Goal: Transaction & Acquisition: Book appointment/travel/reservation

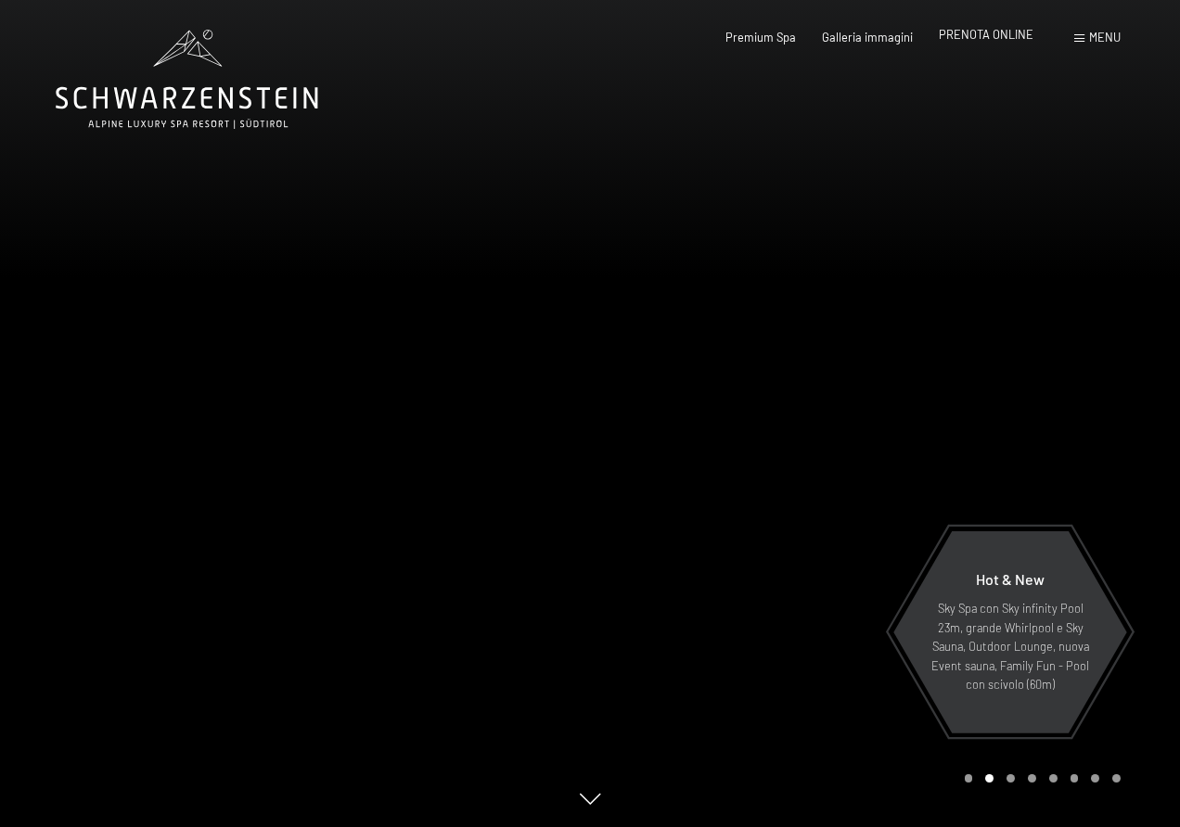
click at [974, 34] on span "PRENOTA ONLINE" at bounding box center [986, 34] width 95 height 15
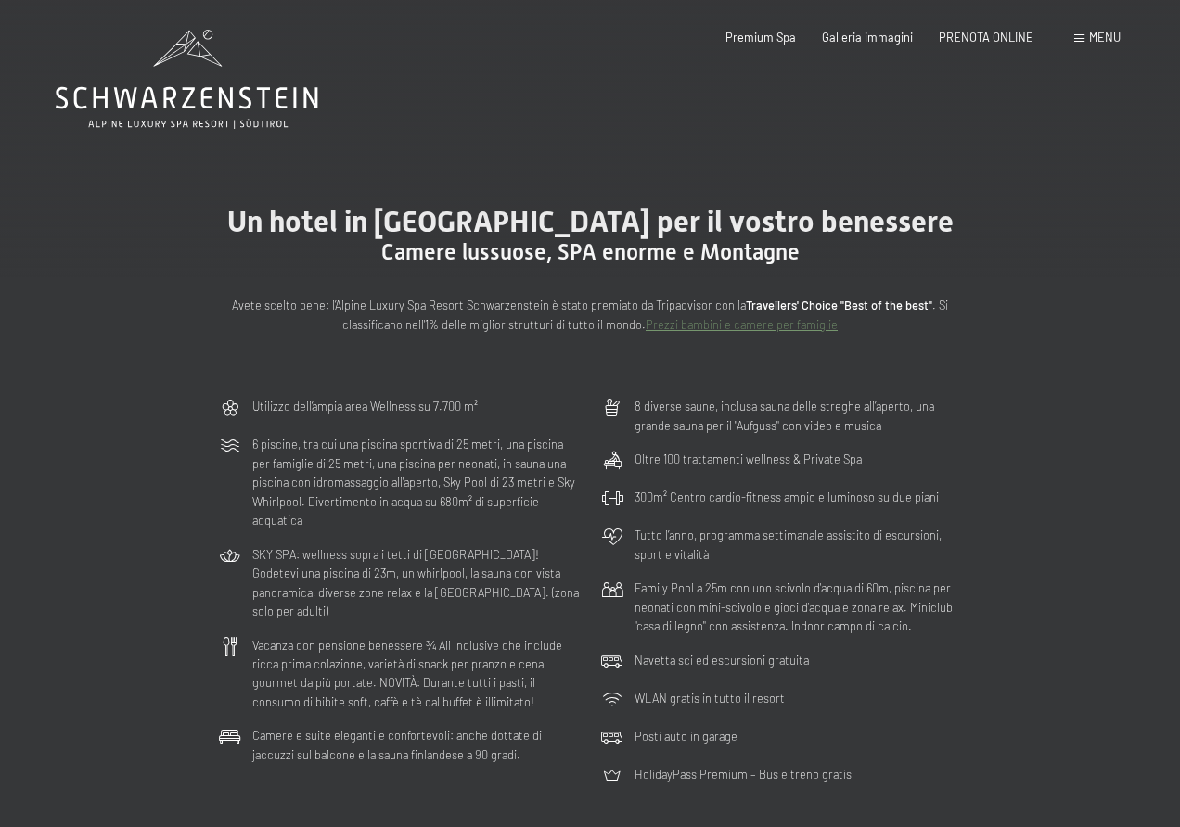
click at [1078, 38] on span at bounding box center [1079, 38] width 10 height 8
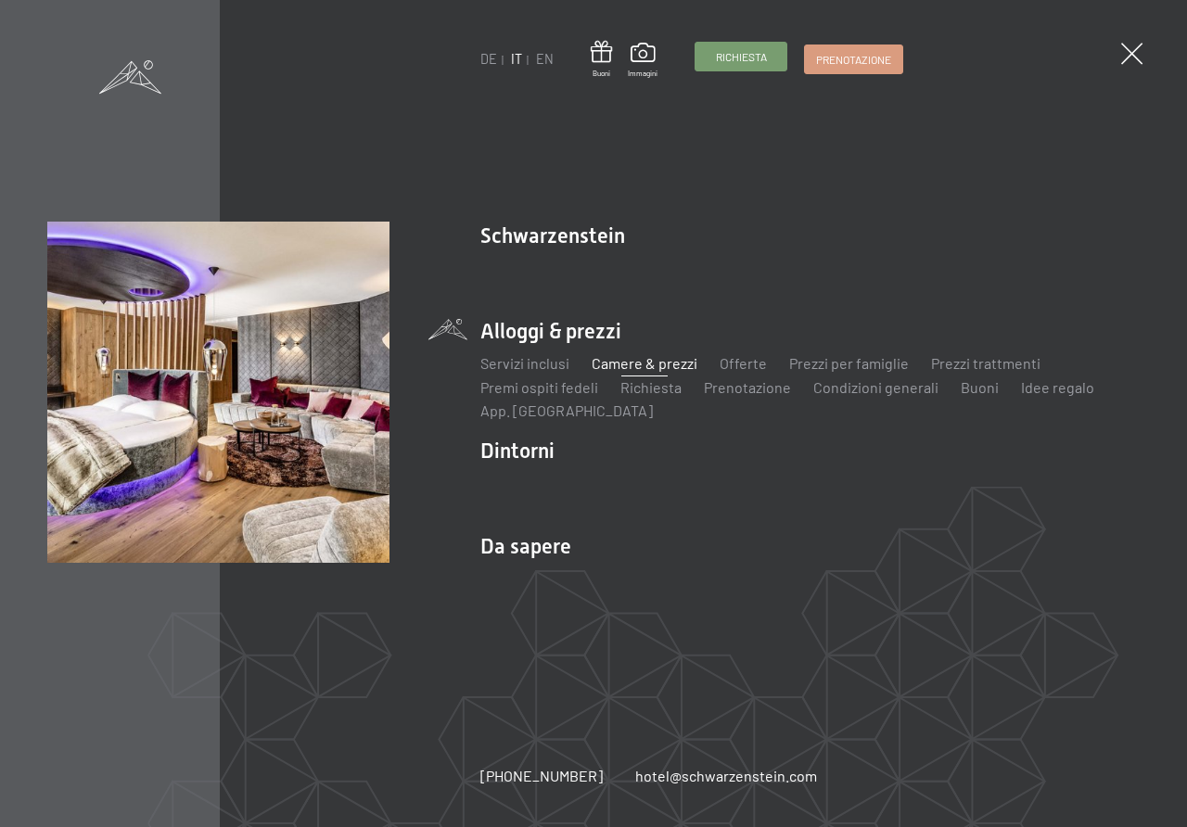
click at [724, 60] on span "Richiesta" at bounding box center [741, 57] width 51 height 16
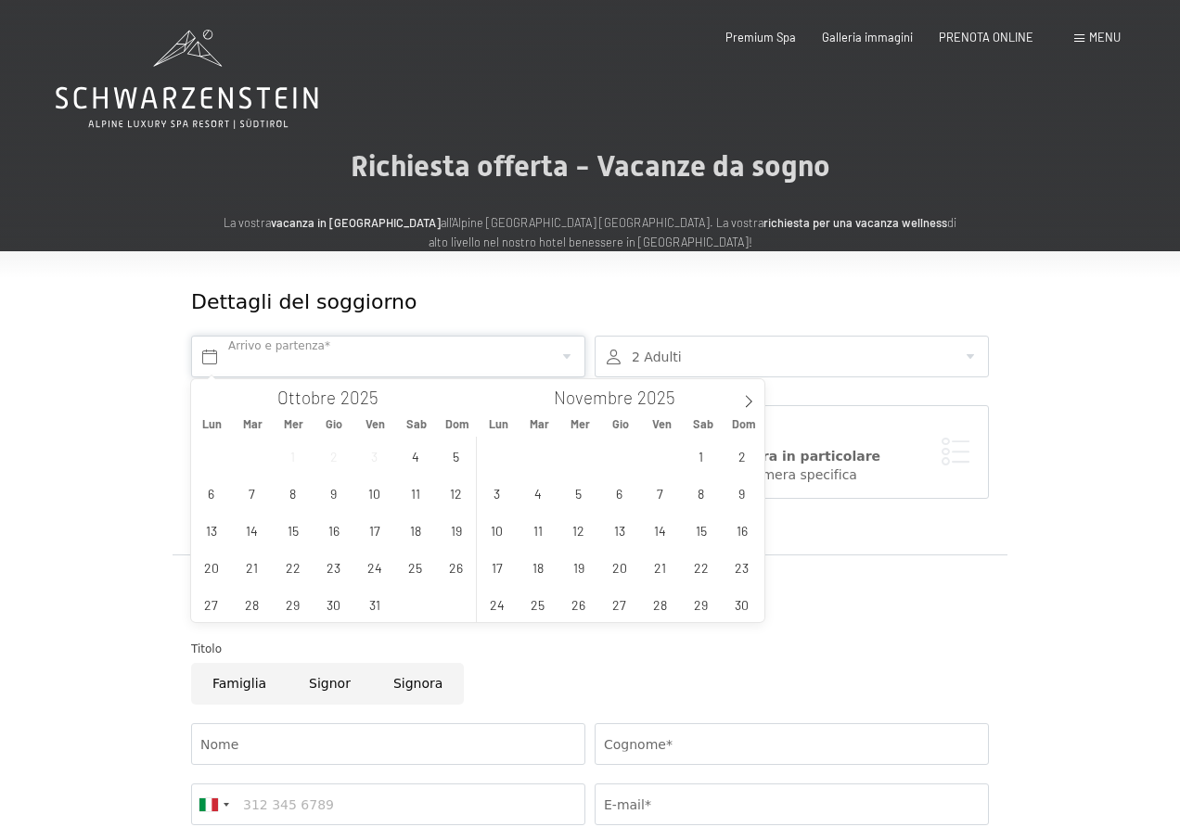
click at [429, 350] on input "text" at bounding box center [388, 357] width 394 height 42
click at [747, 403] on icon at bounding box center [748, 401] width 13 height 13
click at [532, 455] on span "2" at bounding box center [537, 456] width 36 height 36
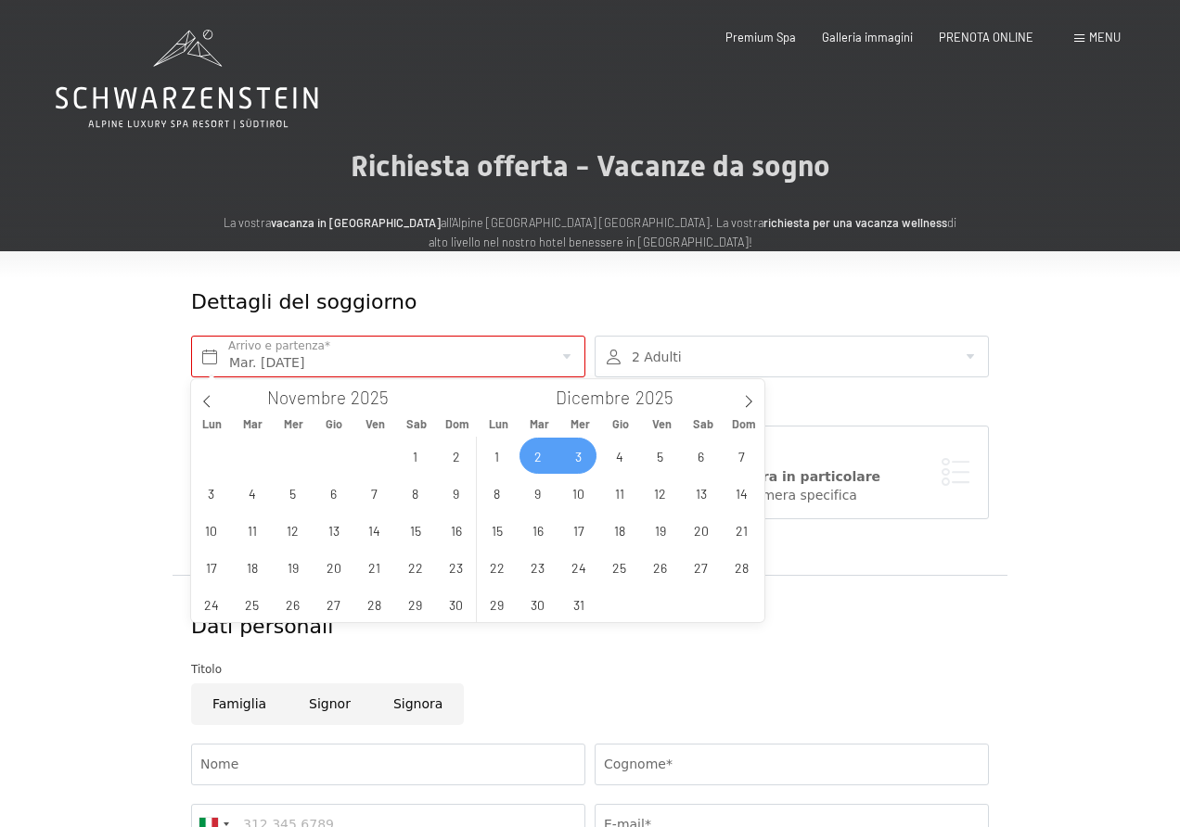
click at [575, 456] on span "3" at bounding box center [578, 456] width 36 height 36
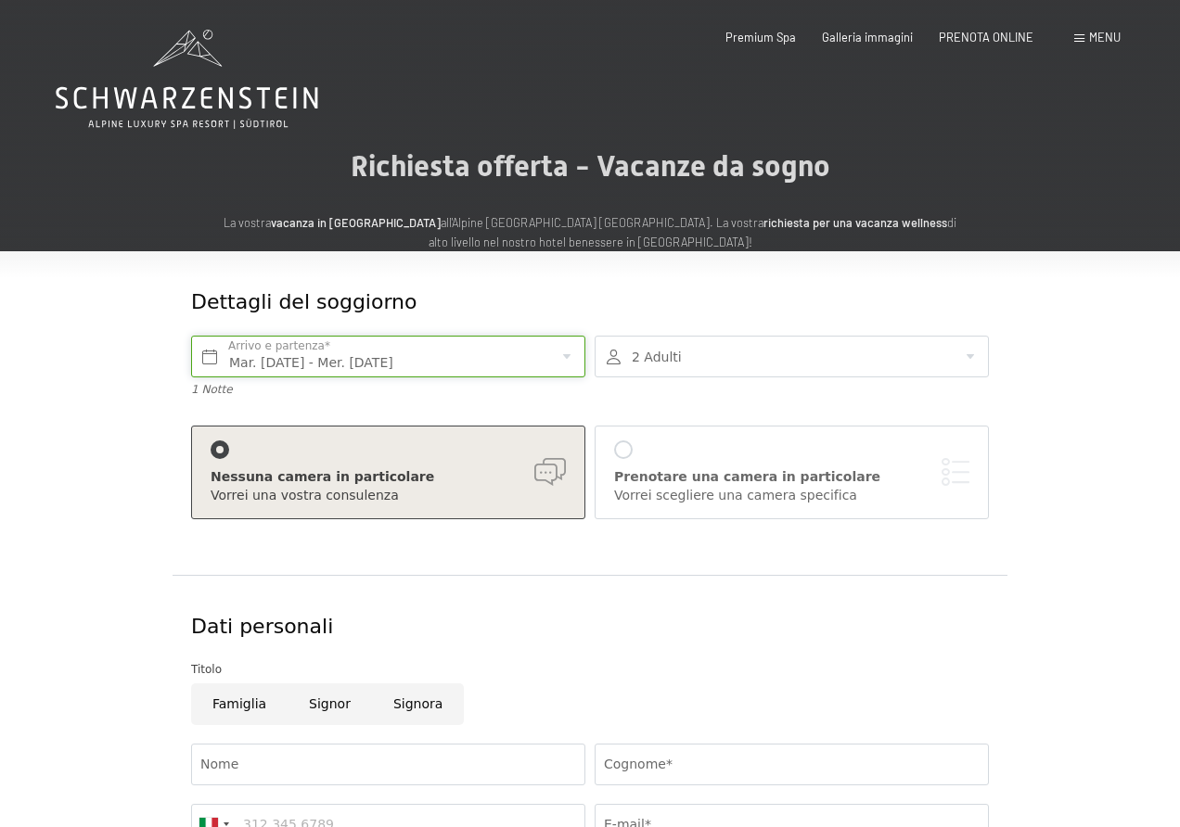
click at [426, 352] on input "Mar. 02/12/2025 - Mer. 03/12/2025" at bounding box center [388, 357] width 394 height 42
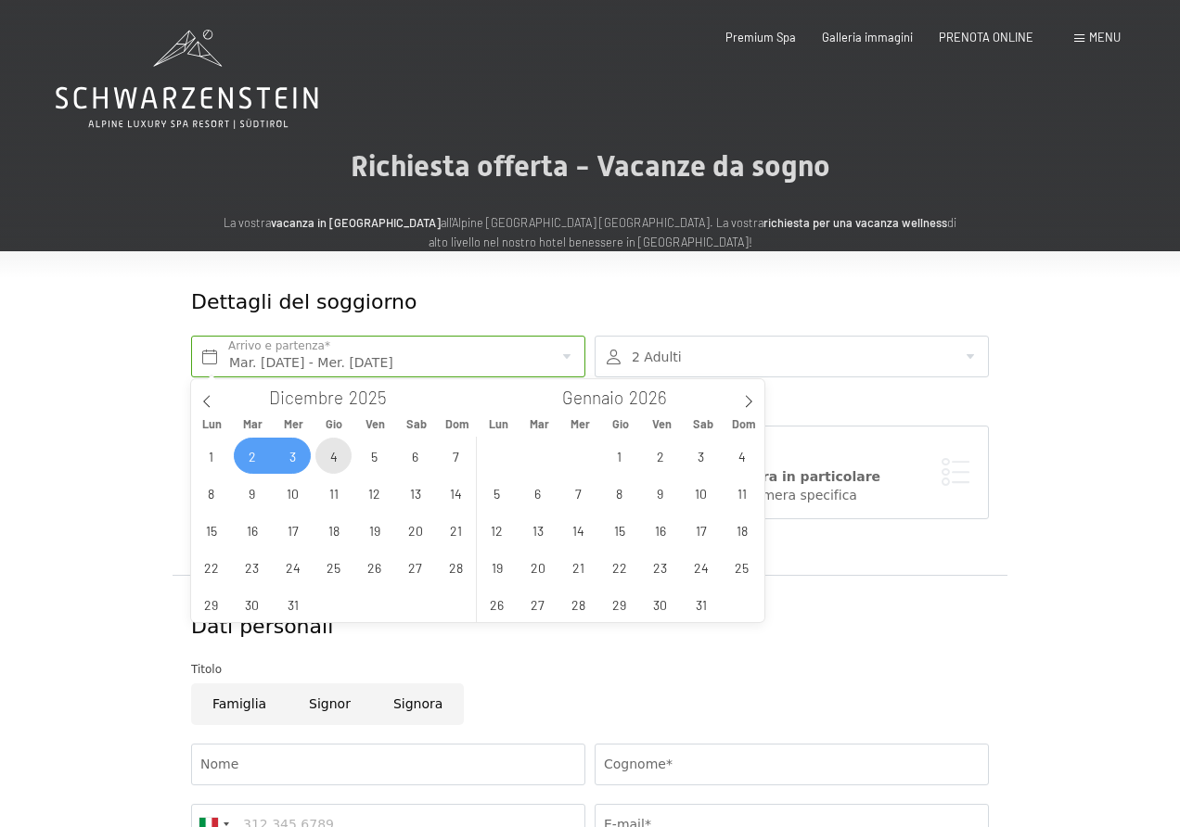
click at [341, 454] on span "4" at bounding box center [333, 456] width 36 height 36
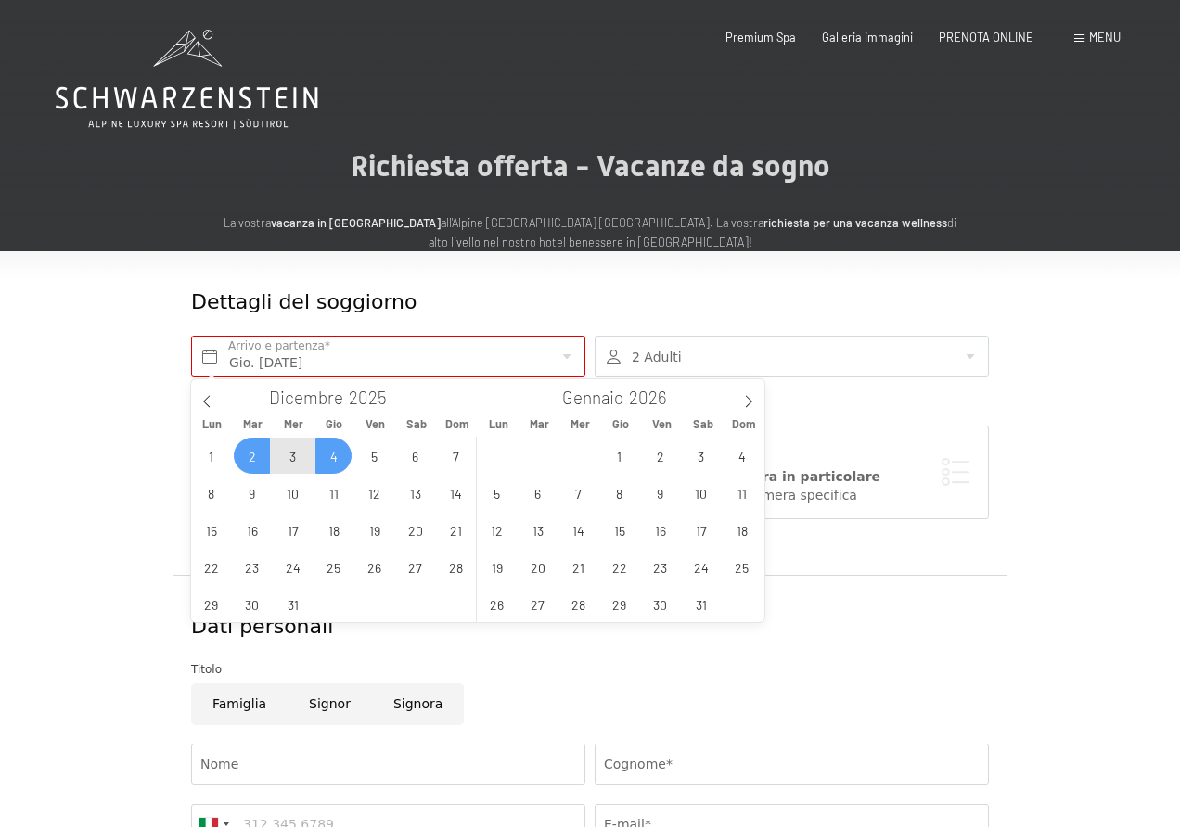
click at [244, 466] on span "2" at bounding box center [252, 456] width 36 height 36
type input "Mar. 02/12/2025 - Gio. 04/12/2025"
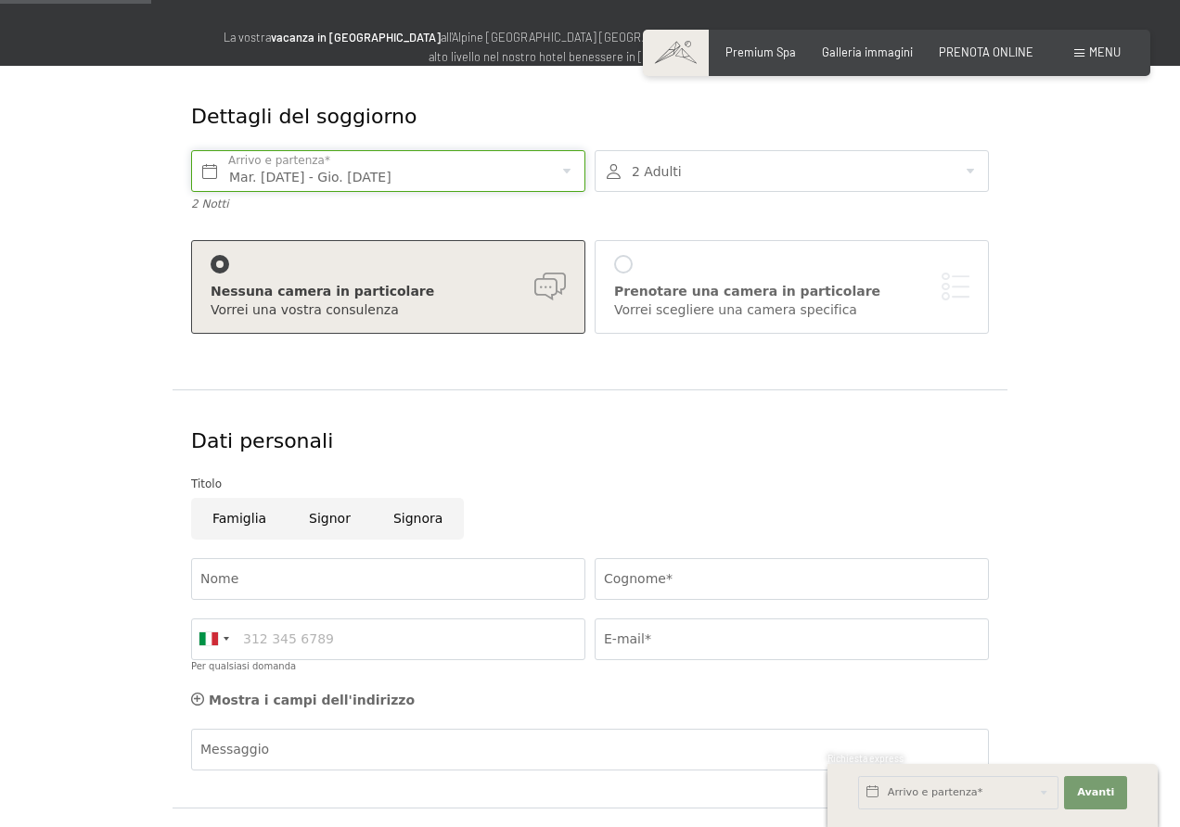
scroll to position [371, 0]
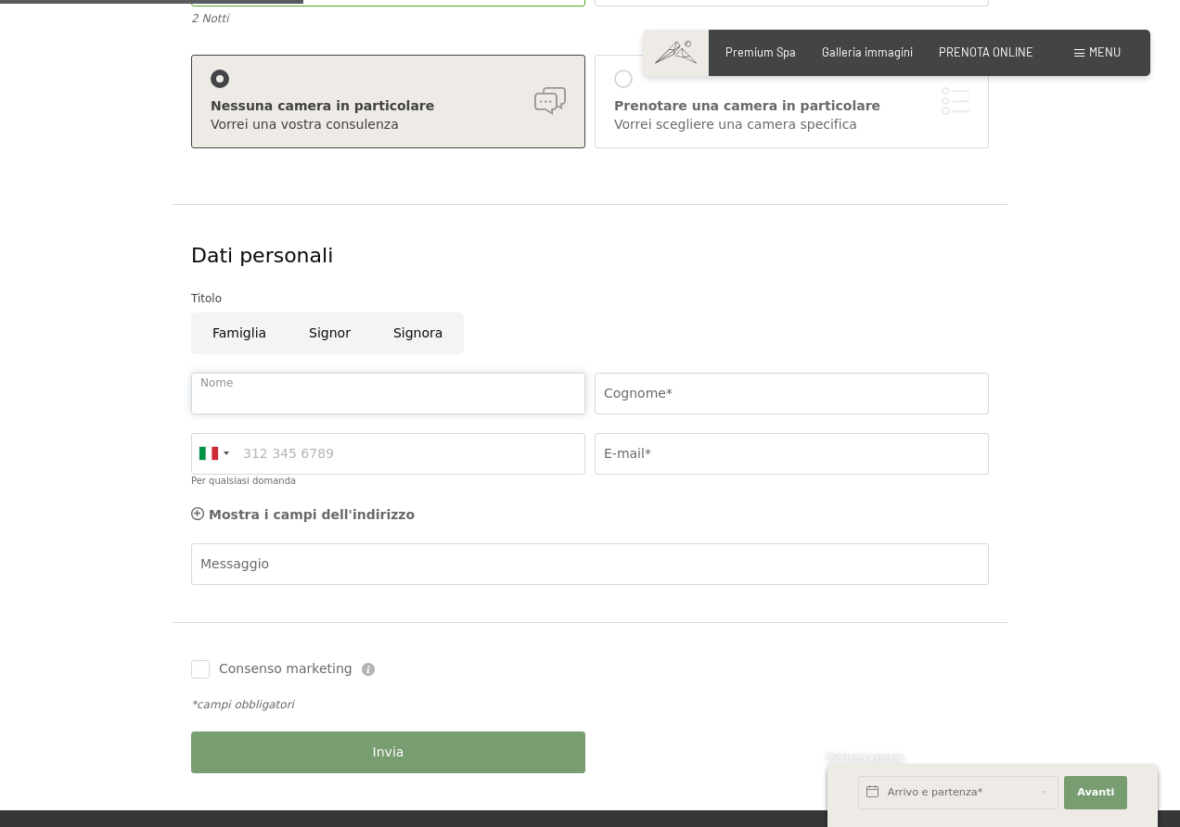
click at [310, 383] on input "Nome" at bounding box center [388, 394] width 394 height 42
type input "angelo"
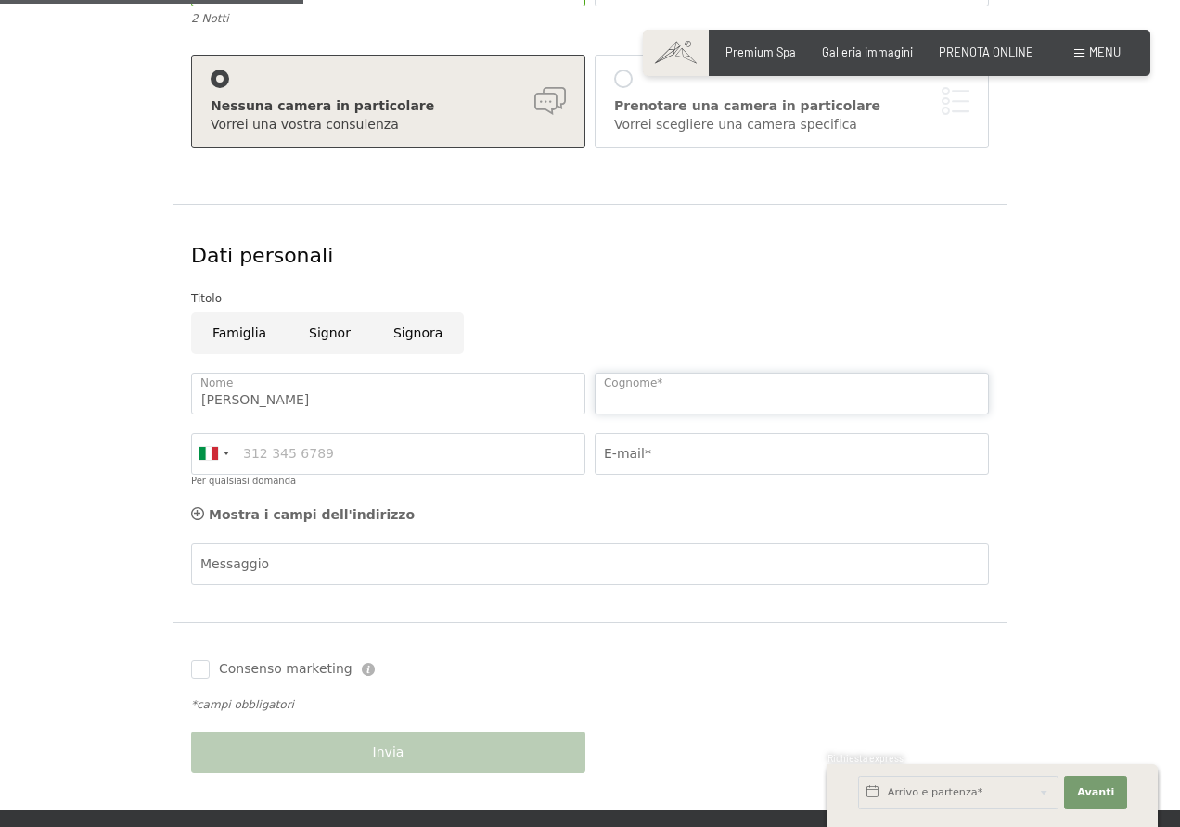
click at [659, 401] on input "Cognome*" at bounding box center [792, 394] width 394 height 42
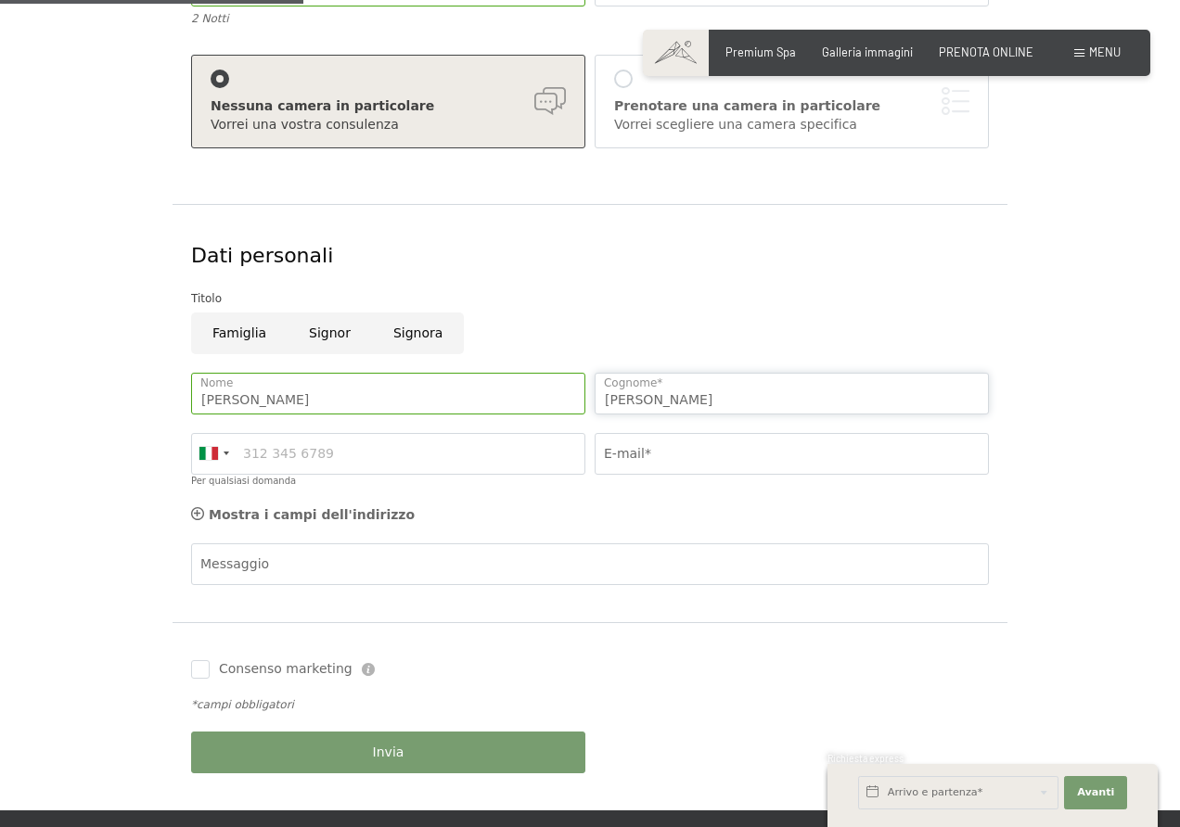
type input "cortese"
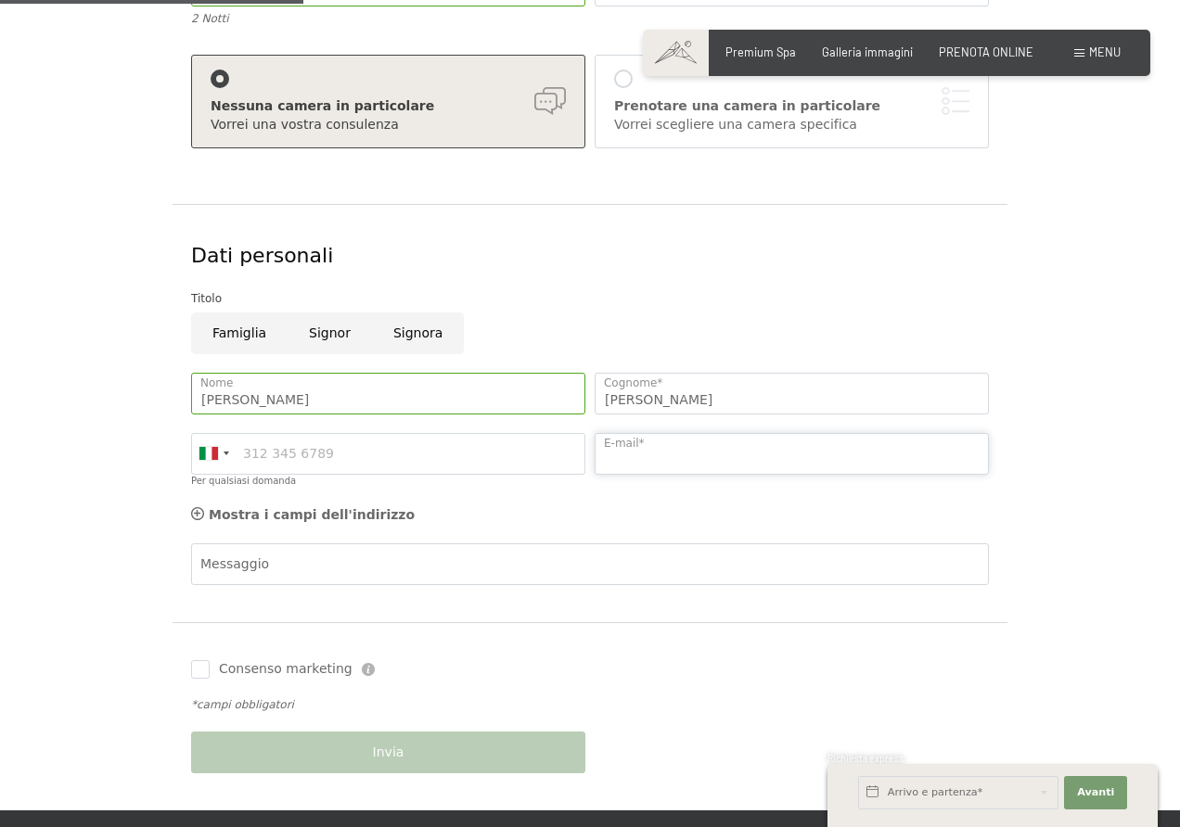
click at [645, 464] on input "E-mail*" at bounding box center [792, 454] width 394 height 42
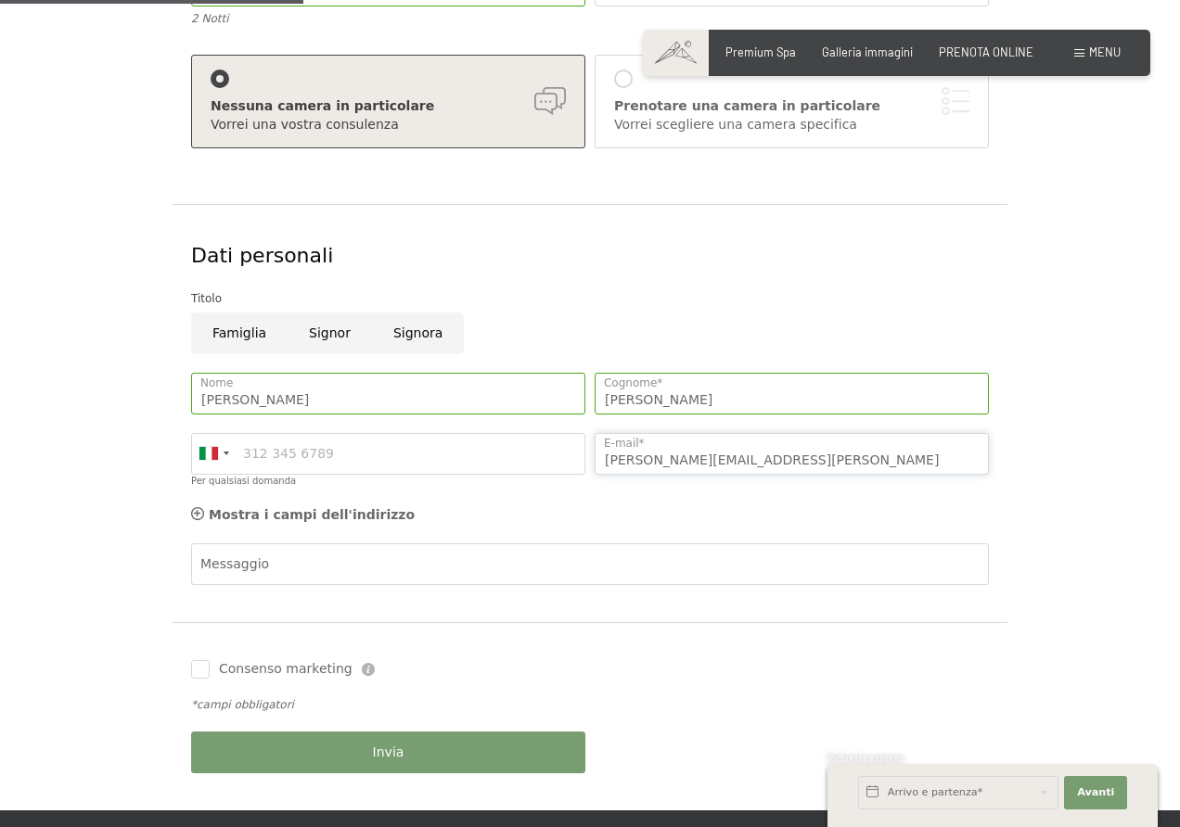
click at [686, 463] on input "angelo.cortese@gmail" at bounding box center [792, 454] width 394 height 42
click at [751, 455] on input "angelo.cortese92@gmail" at bounding box center [792, 454] width 394 height 42
type input "angelo.cortese92@gmail.com"
click at [199, 676] on input "Consenso marketing" at bounding box center [200, 669] width 19 height 19
checkbox input "true"
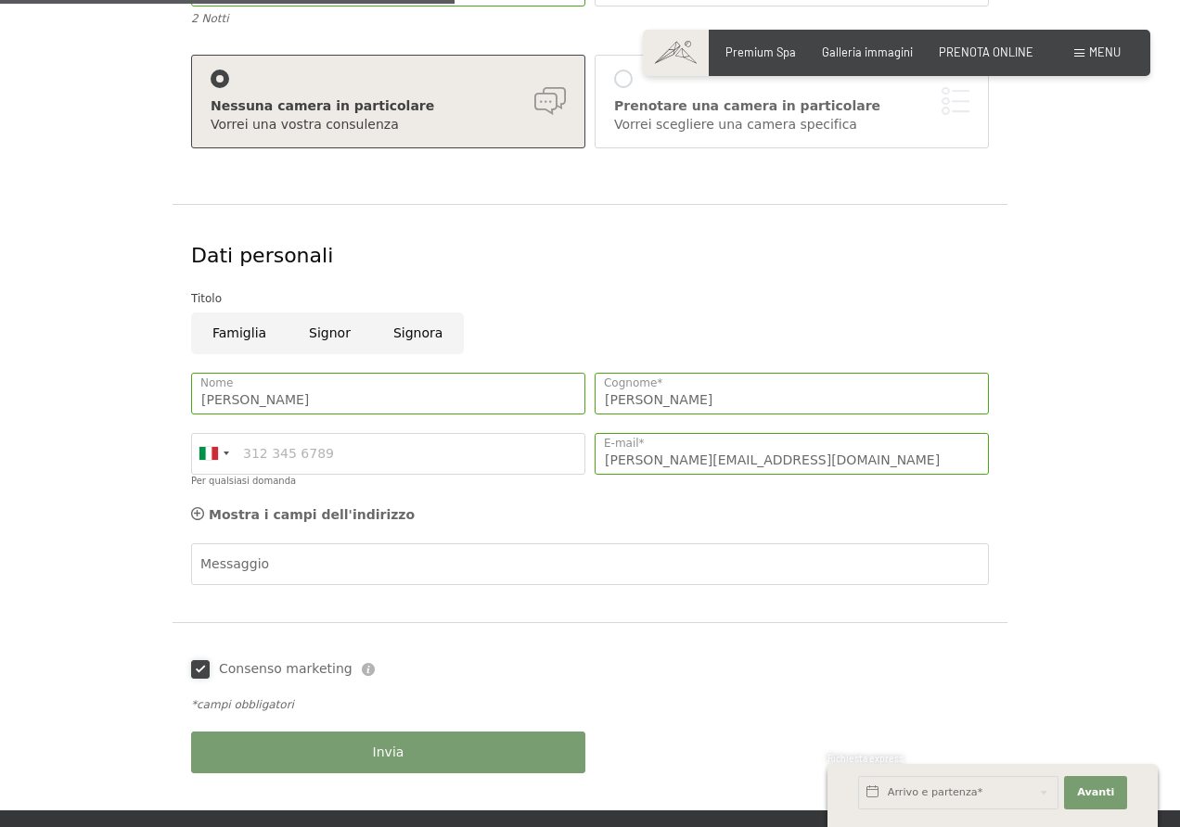
scroll to position [557, 0]
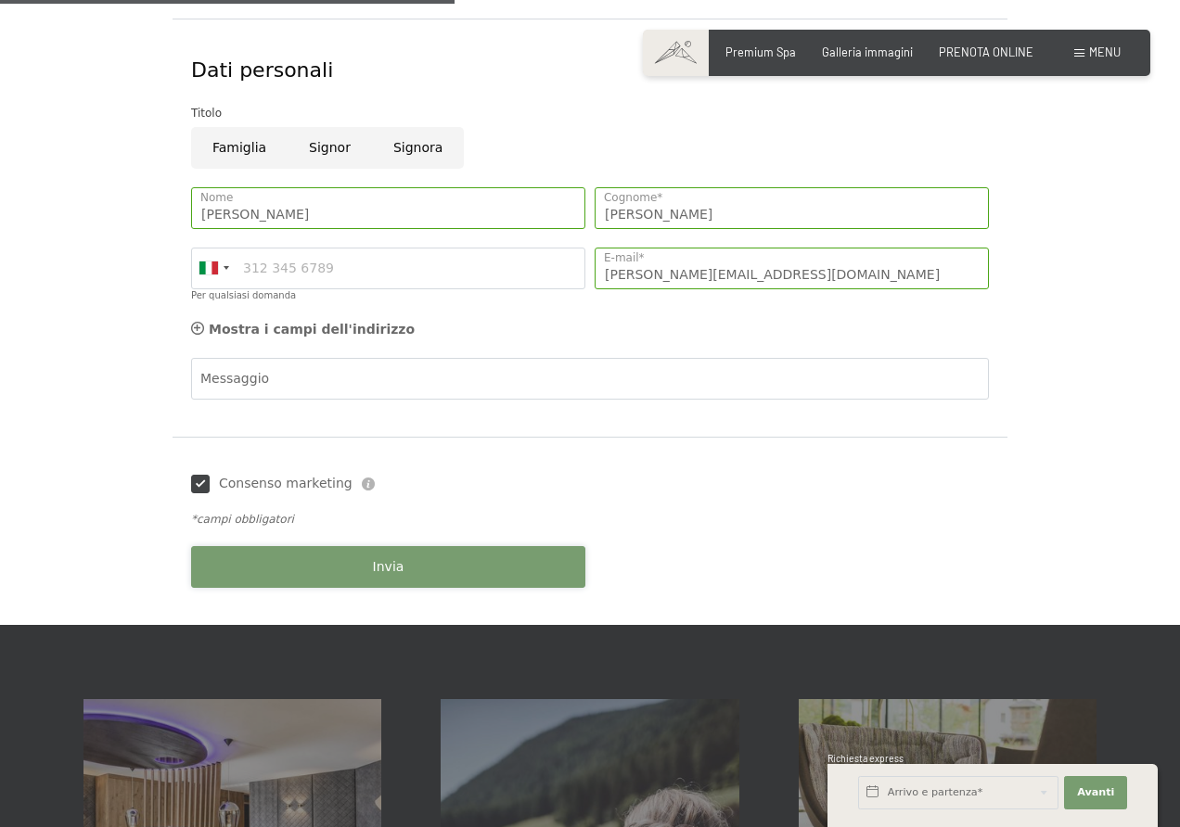
click at [335, 567] on button "Invia" at bounding box center [388, 567] width 394 height 42
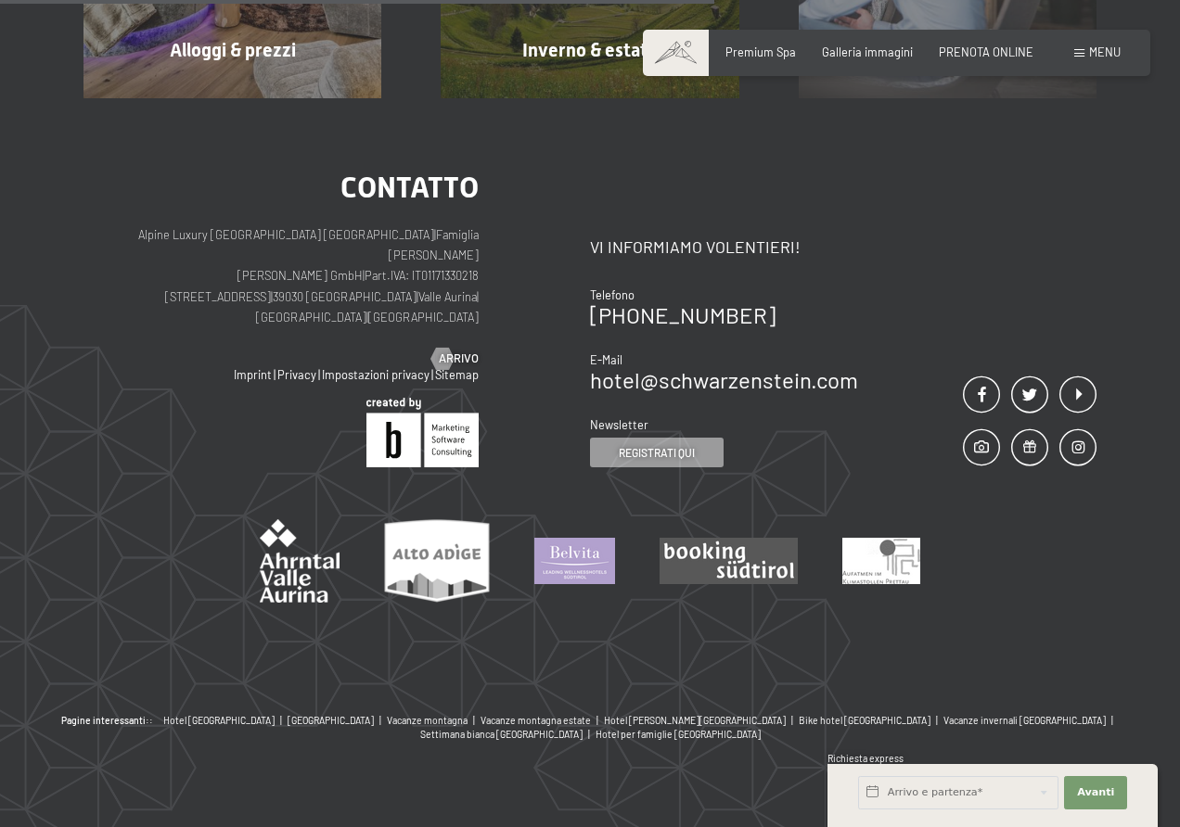
scroll to position [476, 0]
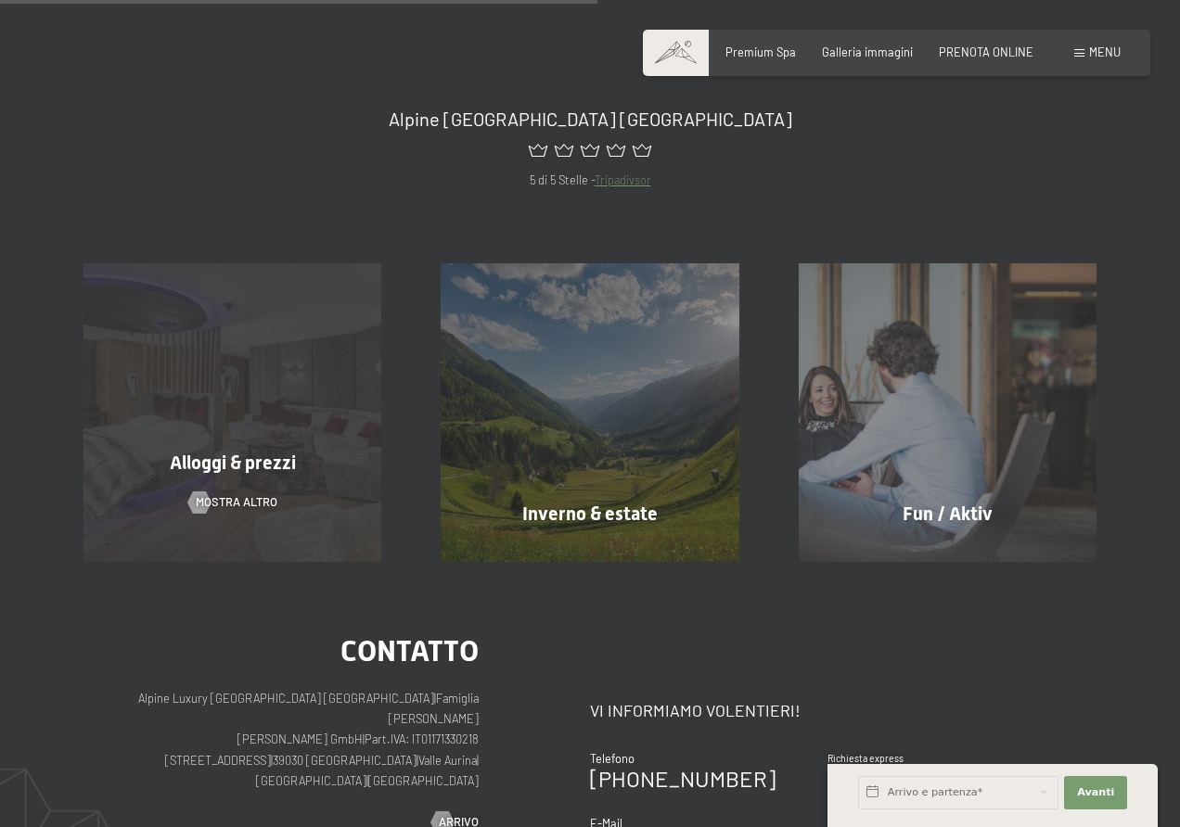
click at [227, 434] on div "Alloggi & prezzi mostra altro" at bounding box center [232, 412] width 357 height 298
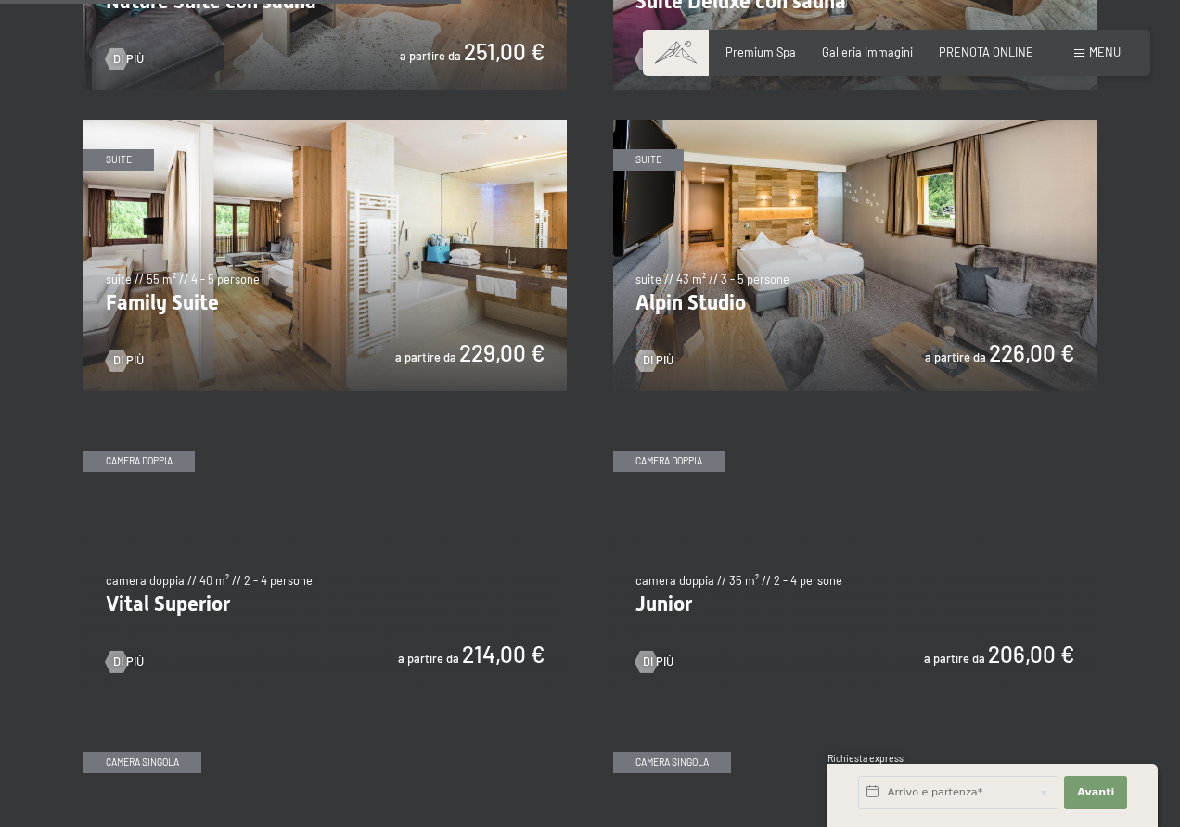
scroll to position [1391, 0]
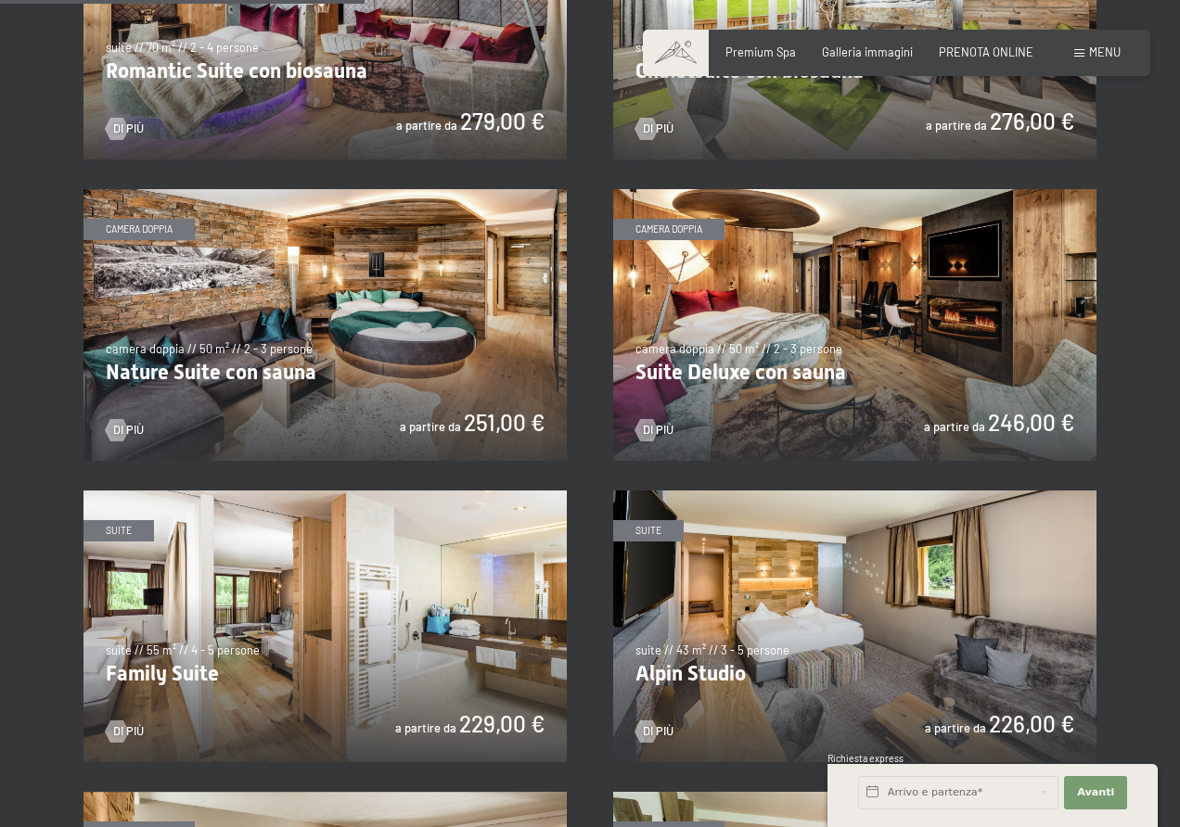
click at [838, 391] on img at bounding box center [854, 325] width 483 height 272
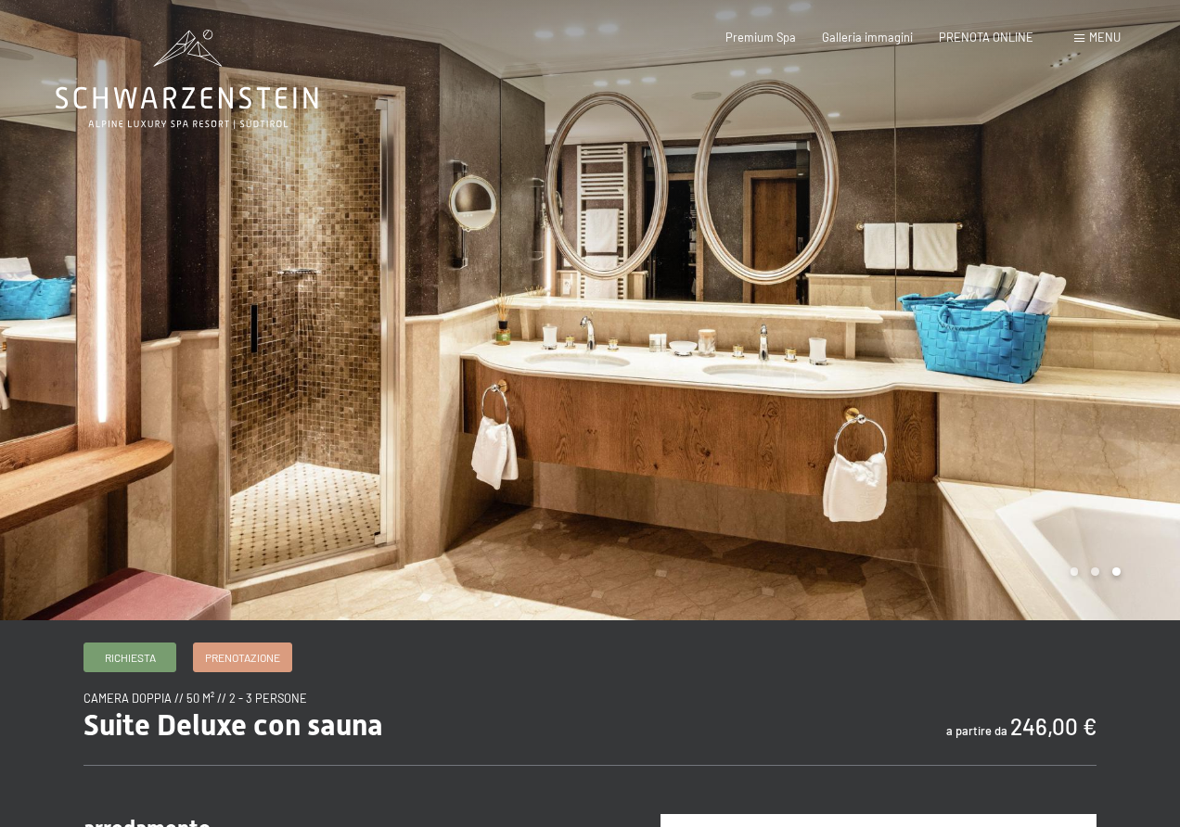
click at [978, 359] on div at bounding box center [885, 310] width 590 height 621
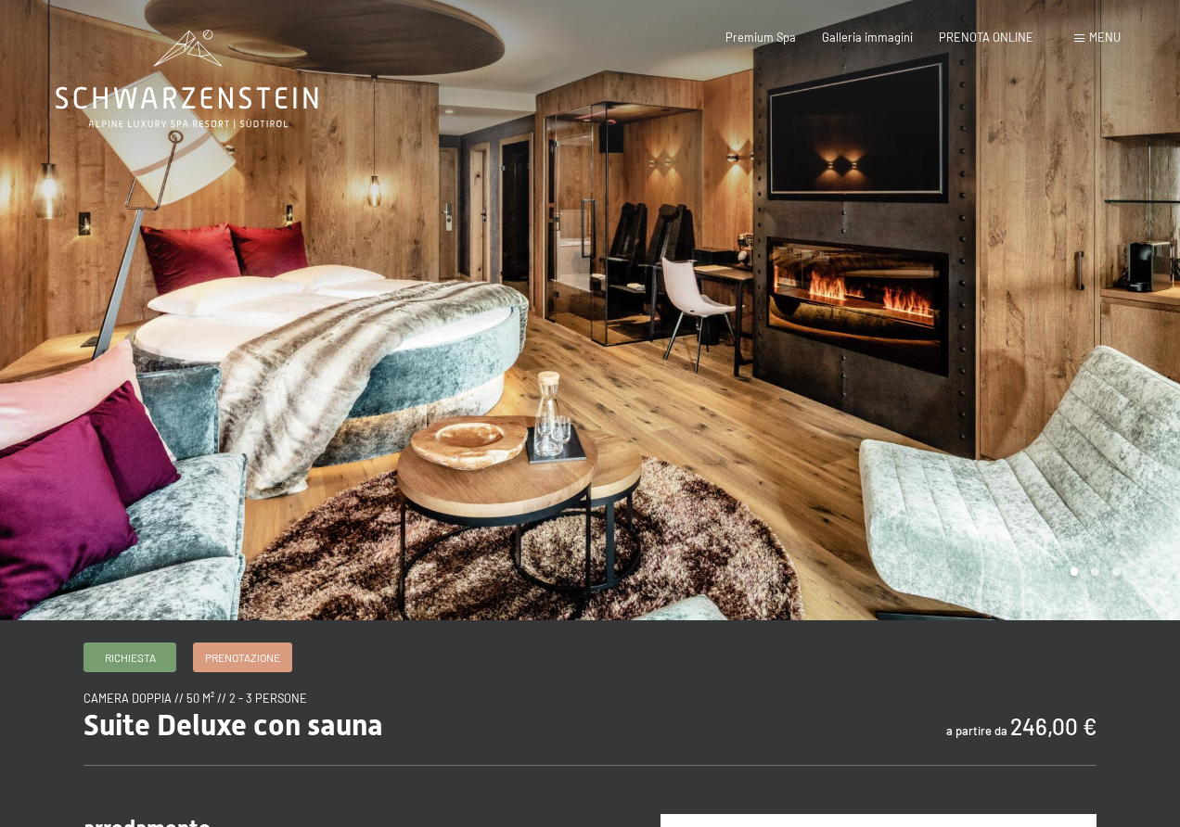
click at [1017, 341] on div at bounding box center [885, 310] width 590 height 621
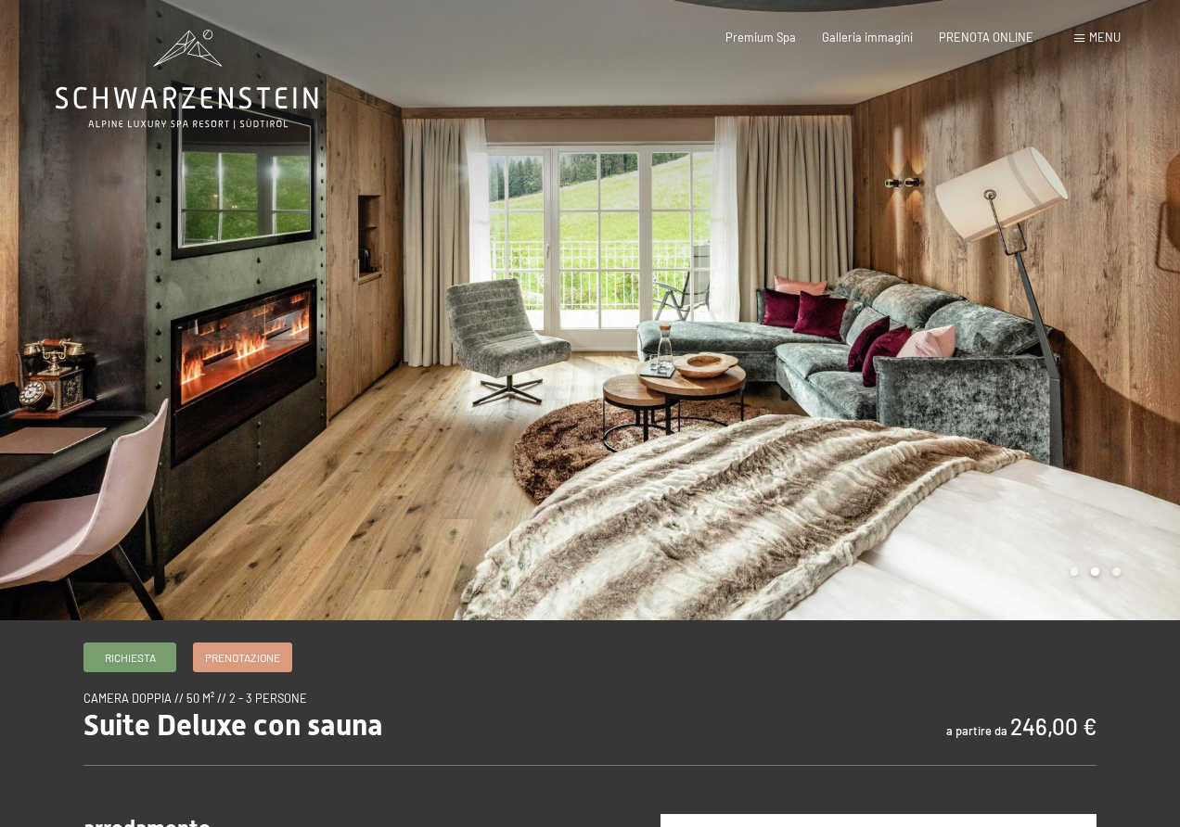
click at [1117, 342] on div at bounding box center [885, 310] width 590 height 621
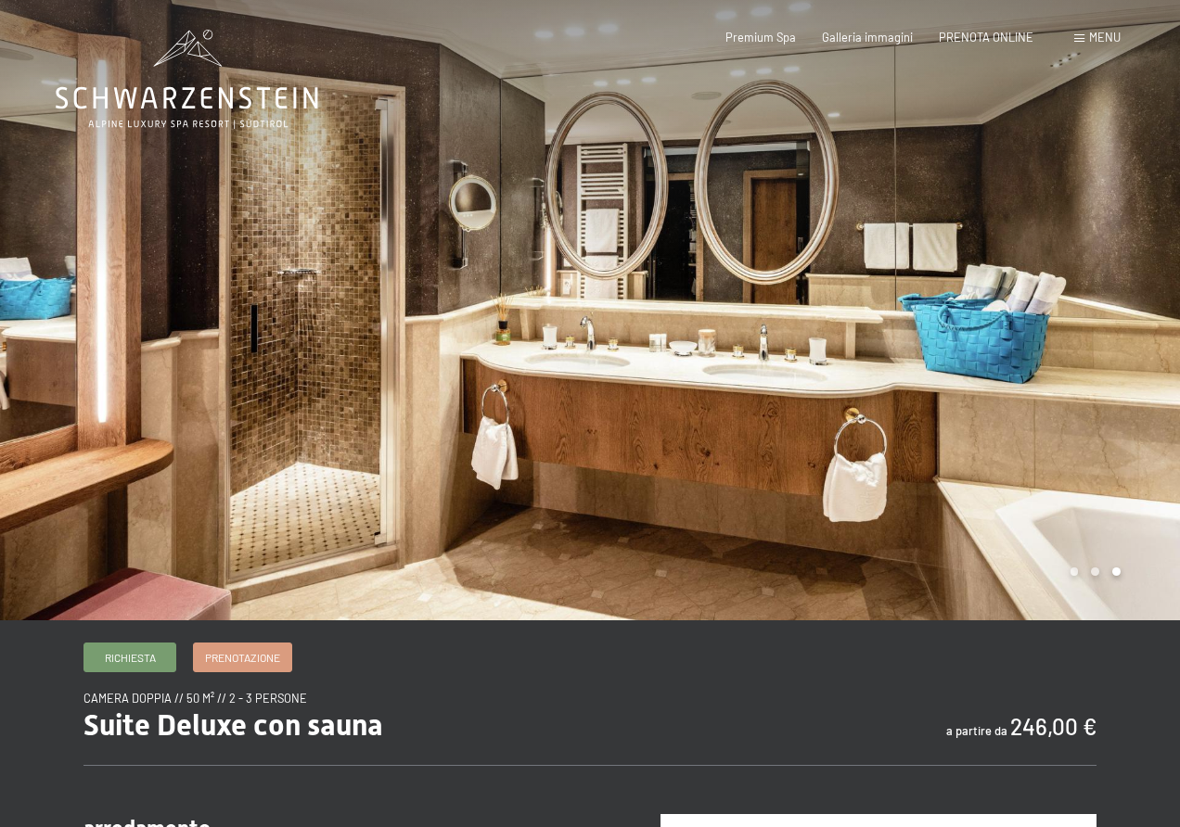
click at [1062, 417] on div at bounding box center [885, 310] width 590 height 621
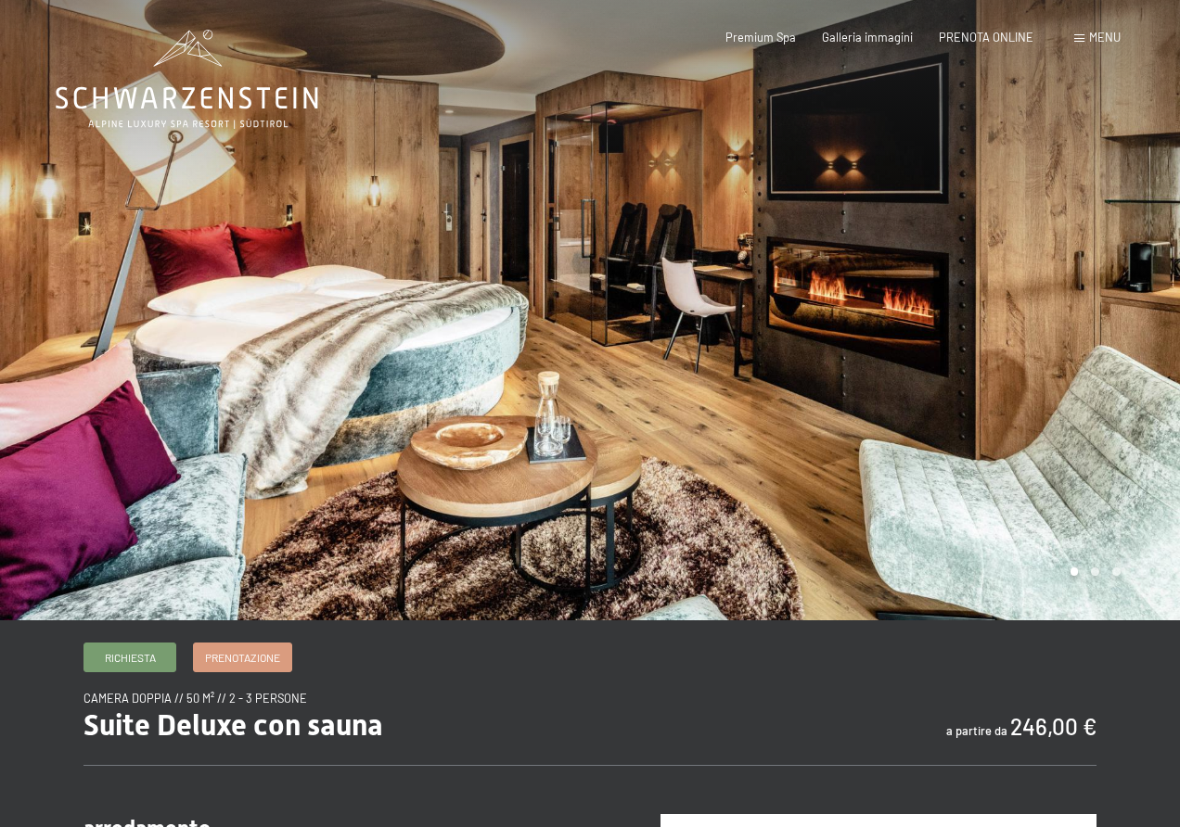
click at [982, 379] on div at bounding box center [885, 310] width 590 height 621
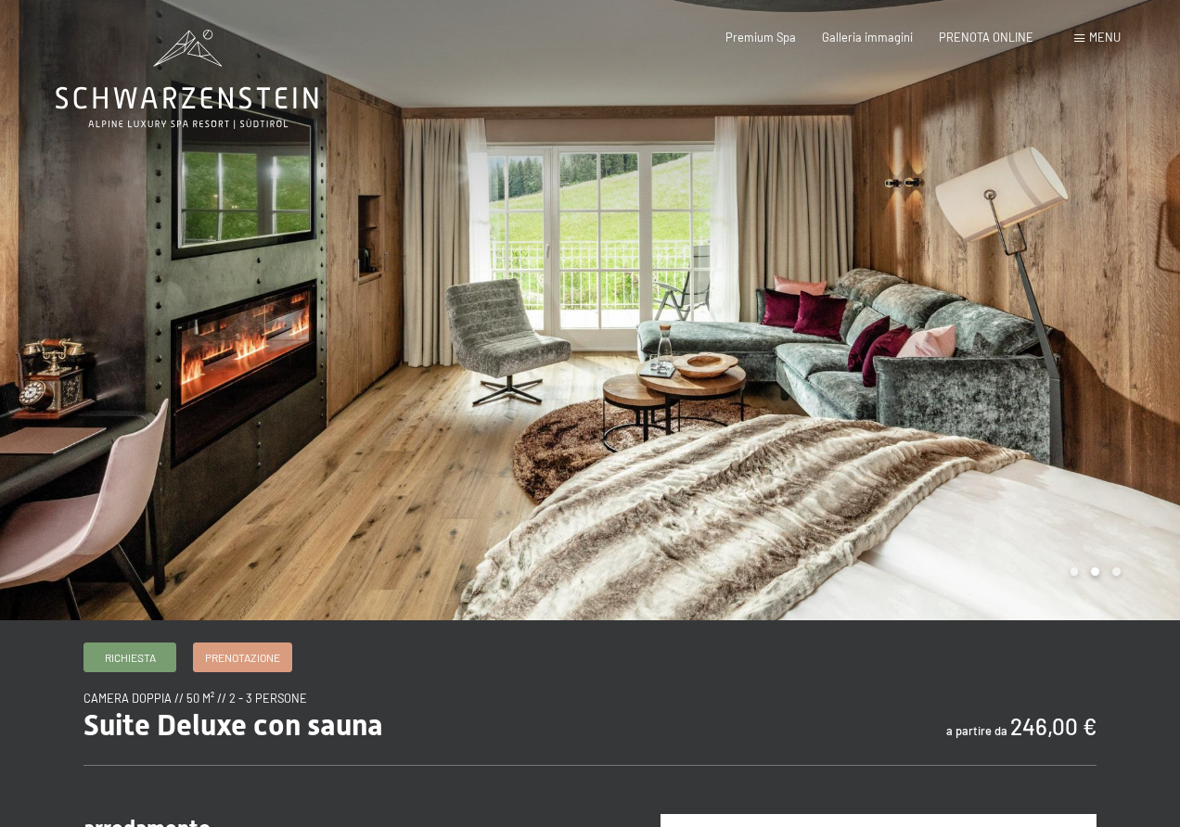
click at [1033, 430] on div at bounding box center [885, 310] width 590 height 621
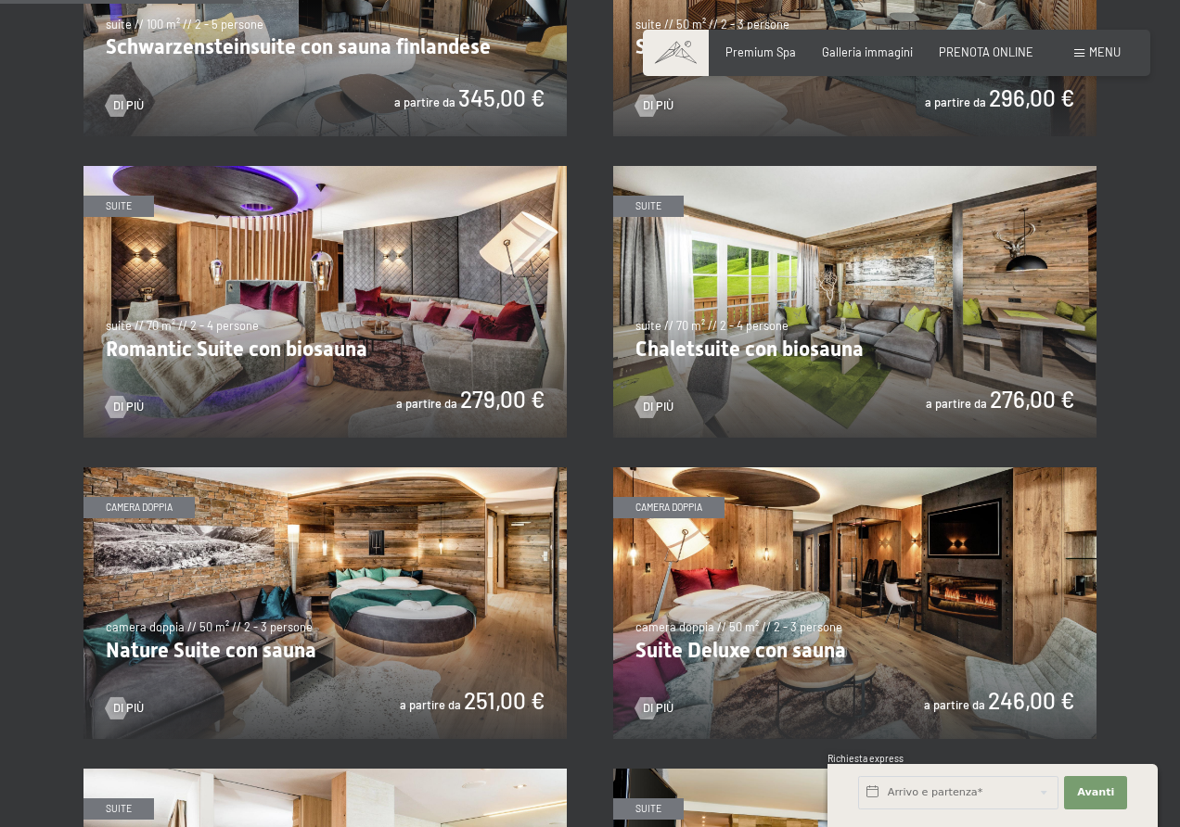
scroll to position [835, 0]
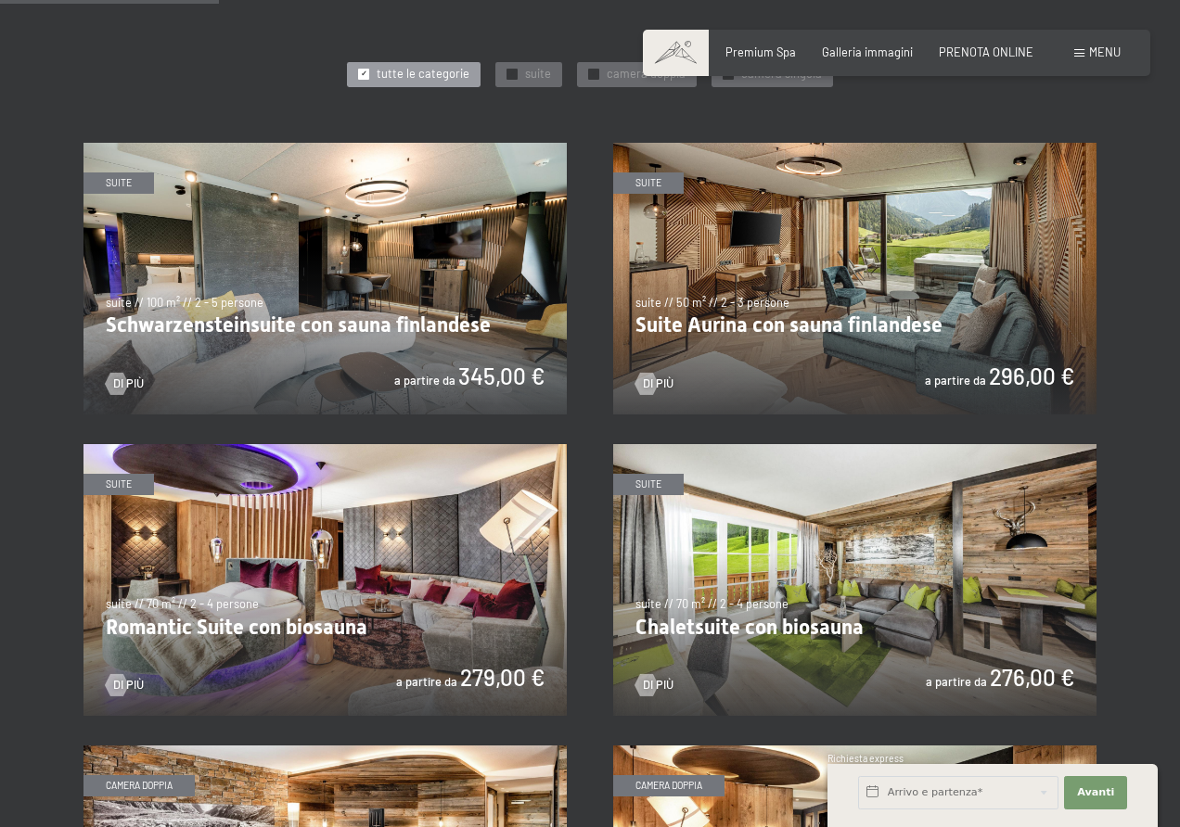
click at [787, 257] on img at bounding box center [854, 279] width 483 height 272
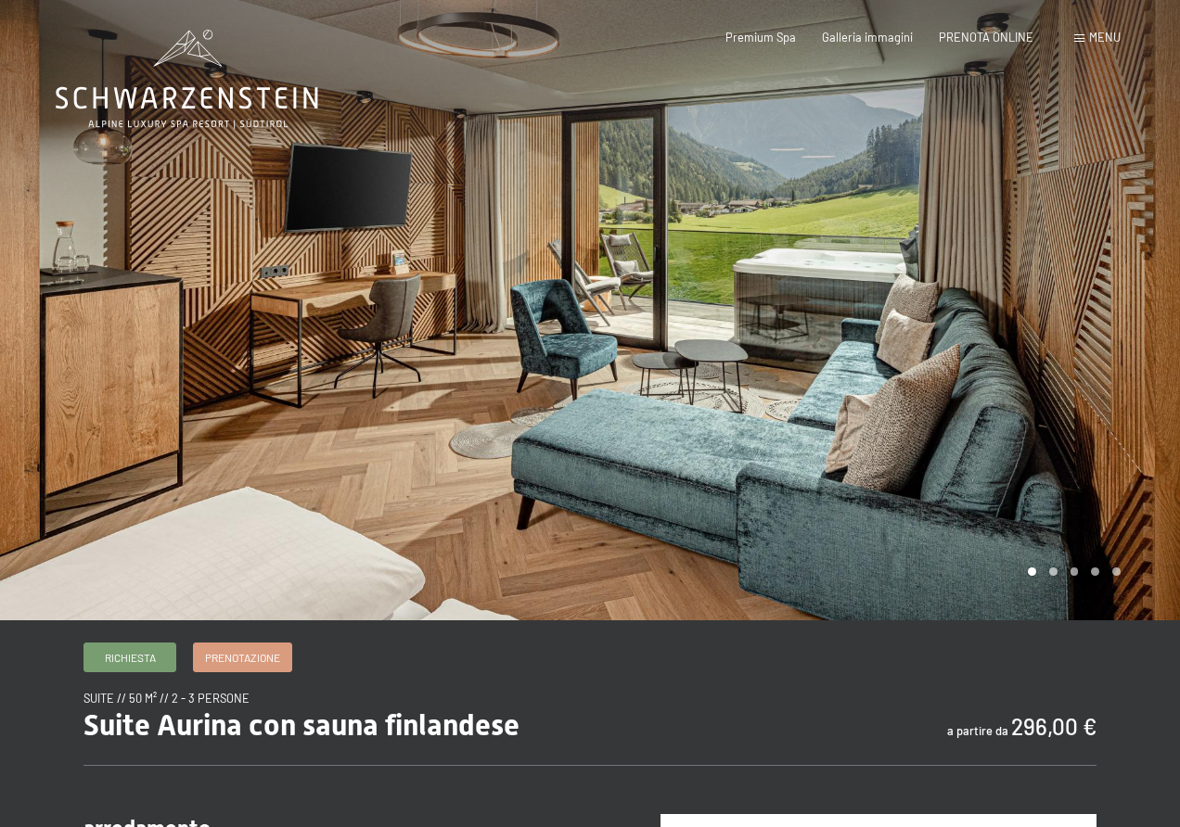
click at [1010, 326] on div at bounding box center [885, 310] width 590 height 621
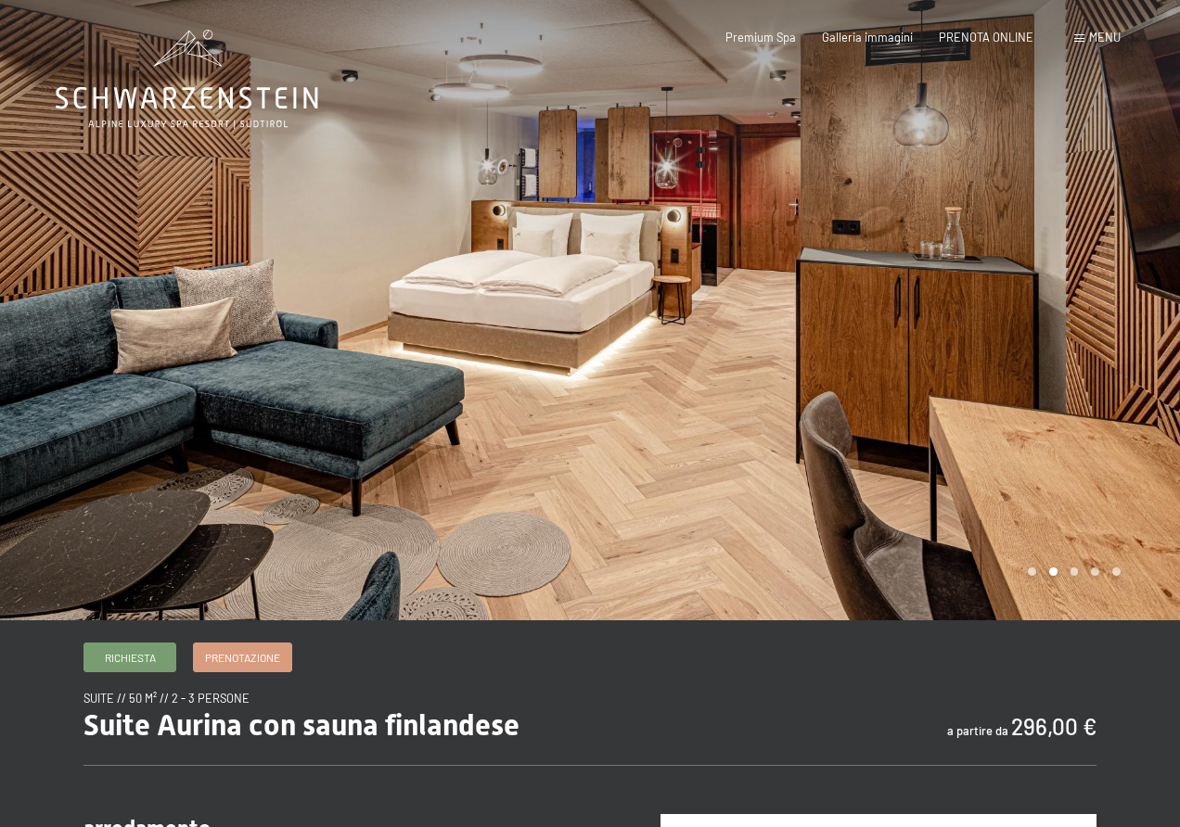
click at [931, 352] on div at bounding box center [885, 310] width 590 height 621
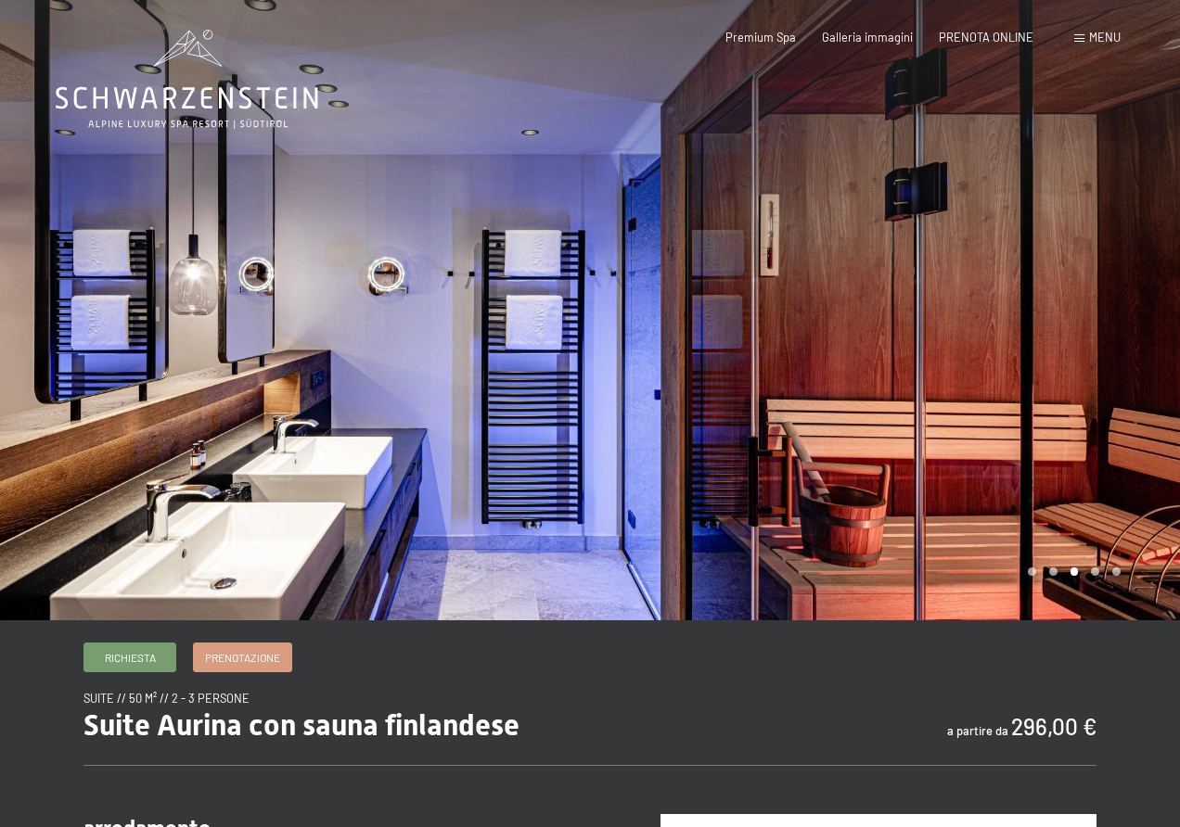
click at [931, 352] on div at bounding box center [885, 310] width 590 height 621
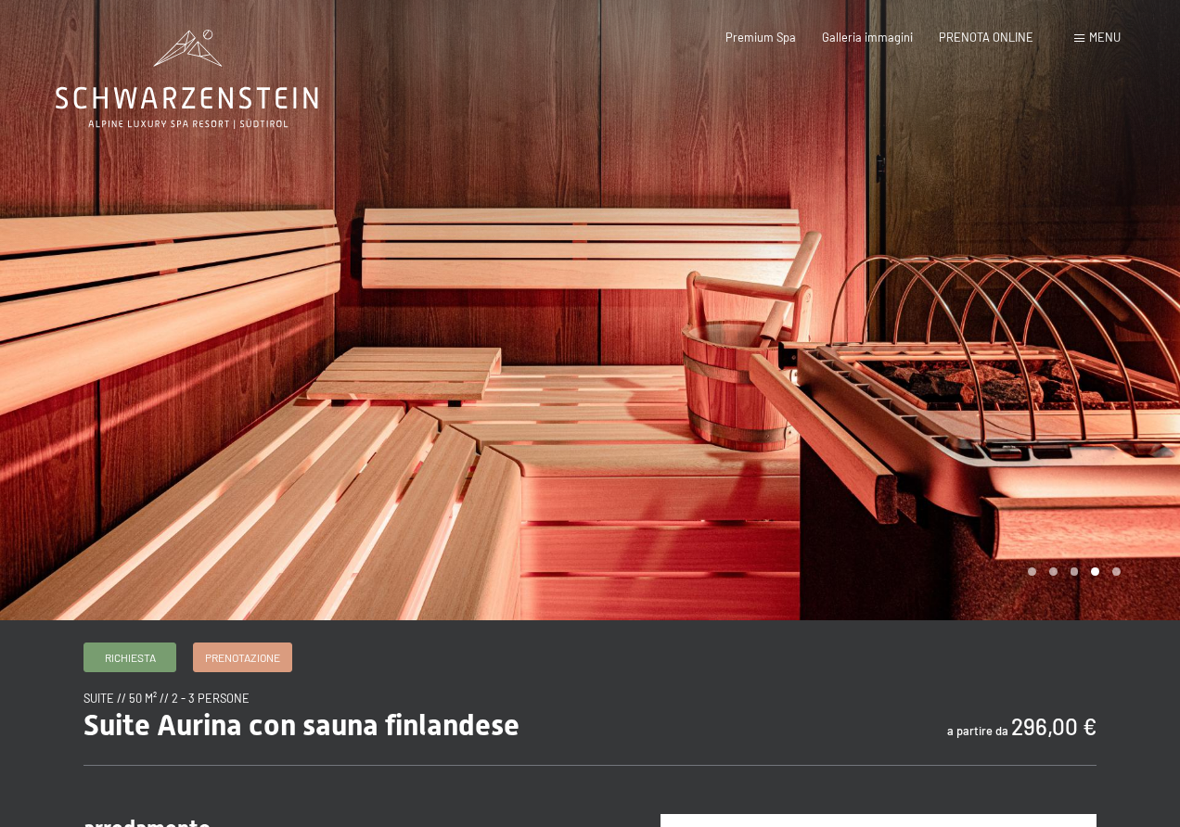
click at [931, 352] on div at bounding box center [885, 310] width 590 height 621
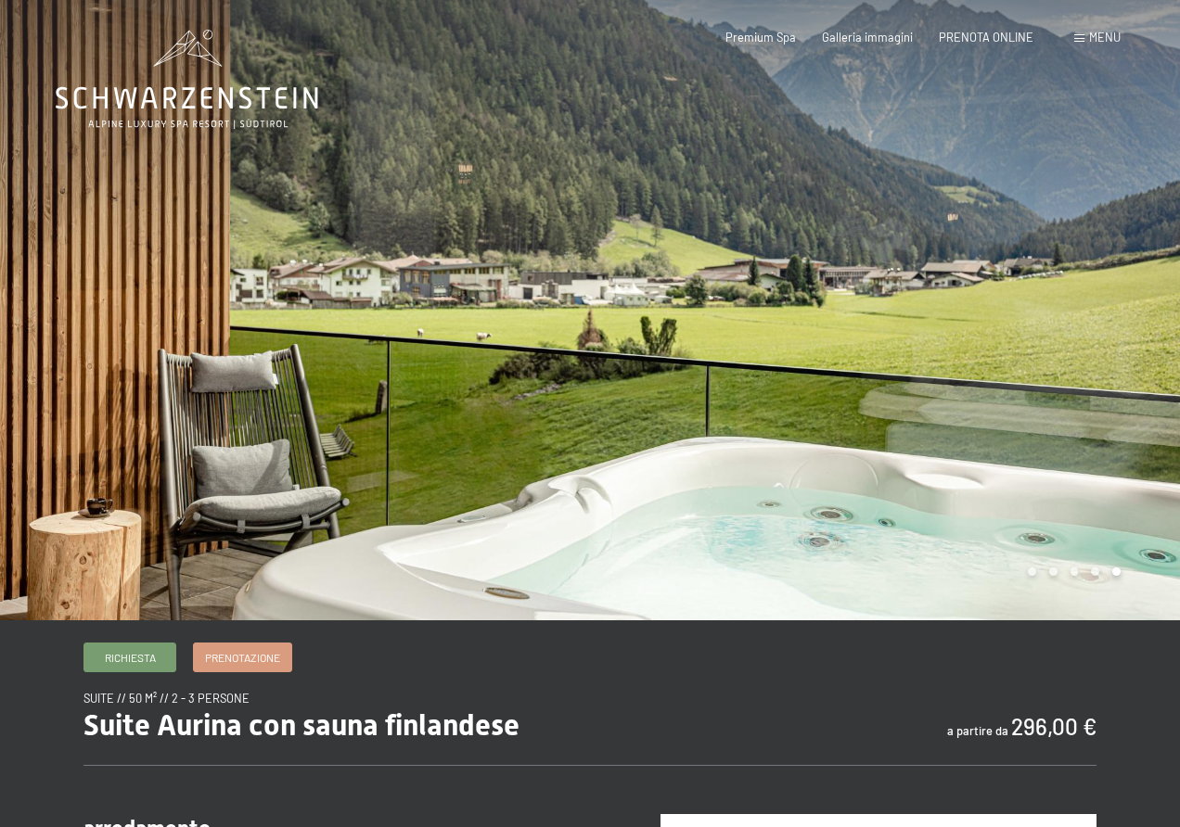
click at [955, 314] on div at bounding box center [885, 310] width 590 height 621
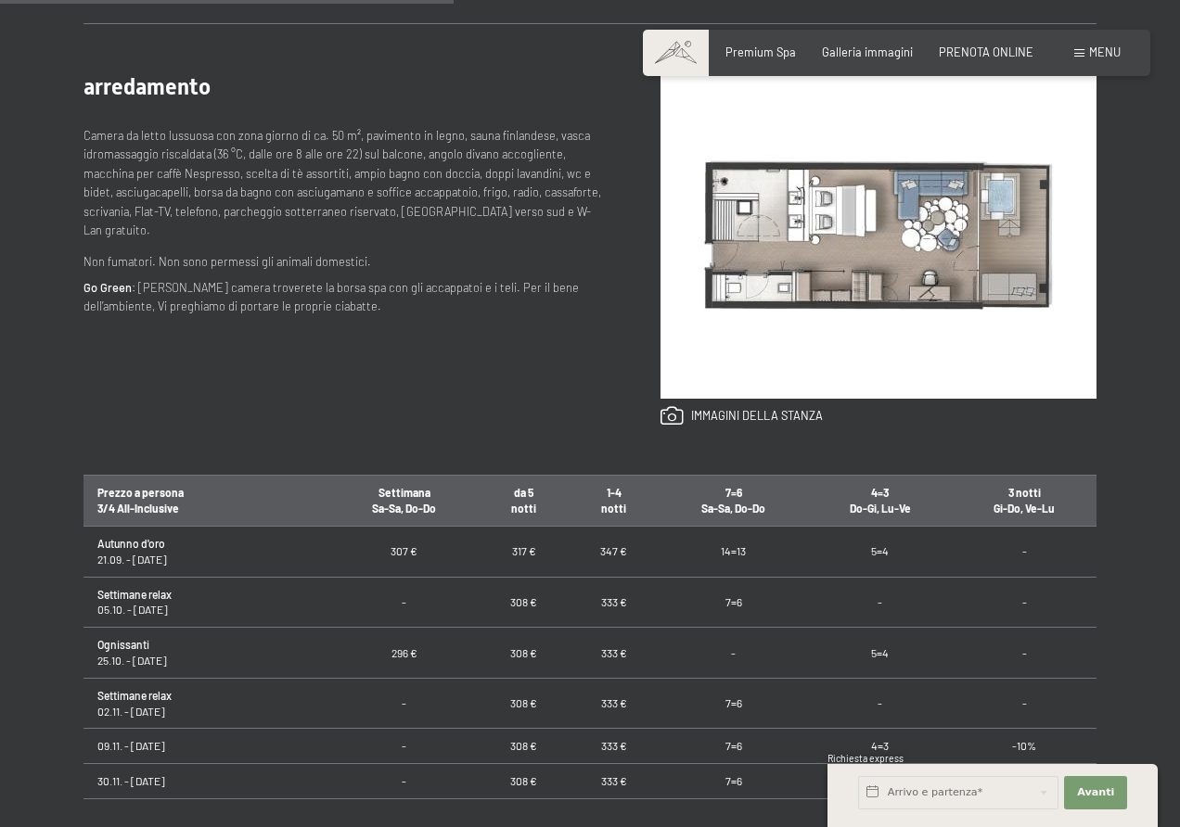
scroll to position [928, 0]
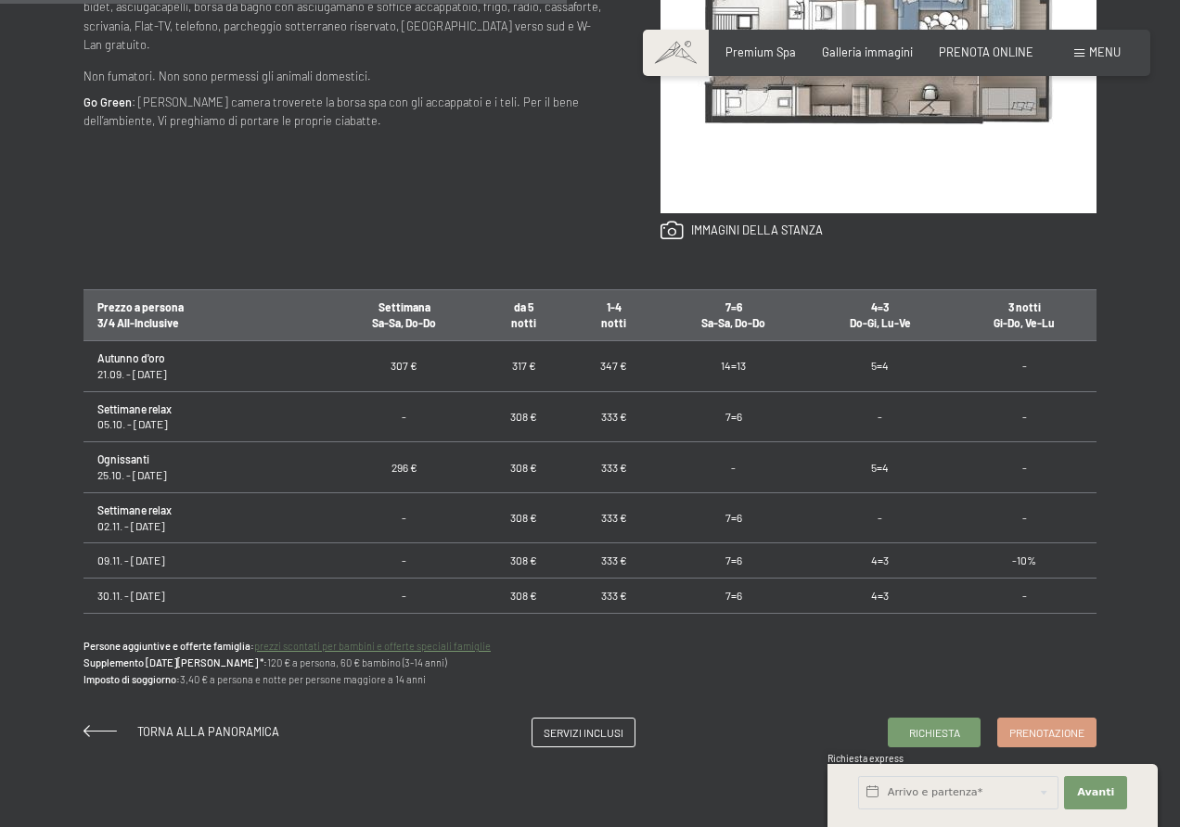
drag, startPoint x: 613, startPoint y: 617, endPoint x: 611, endPoint y: 632, distance: 15.0
click at [611, 632] on div "Richiesta Prenotazione suite // 50 m² // 2 - 3 persone Suite Aurina con sauna f…" at bounding box center [590, 231] width 1124 height 1032
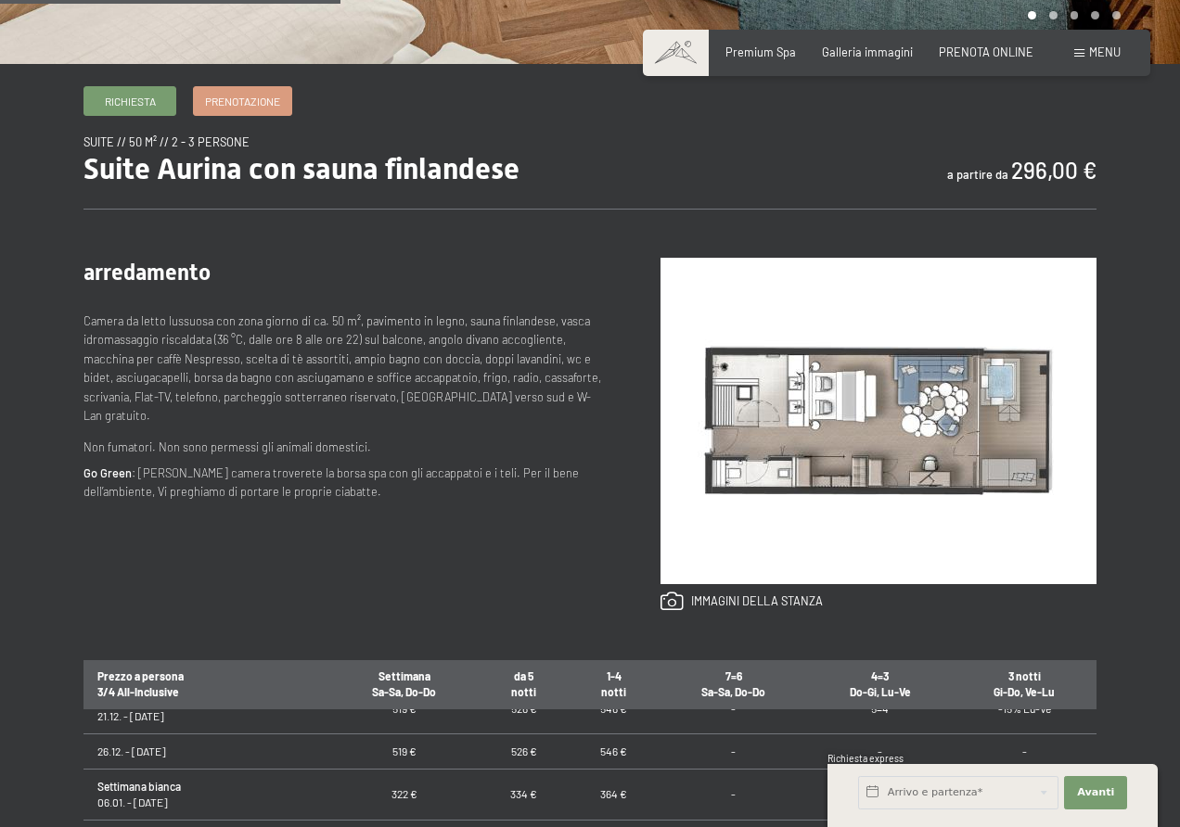
scroll to position [93, 0]
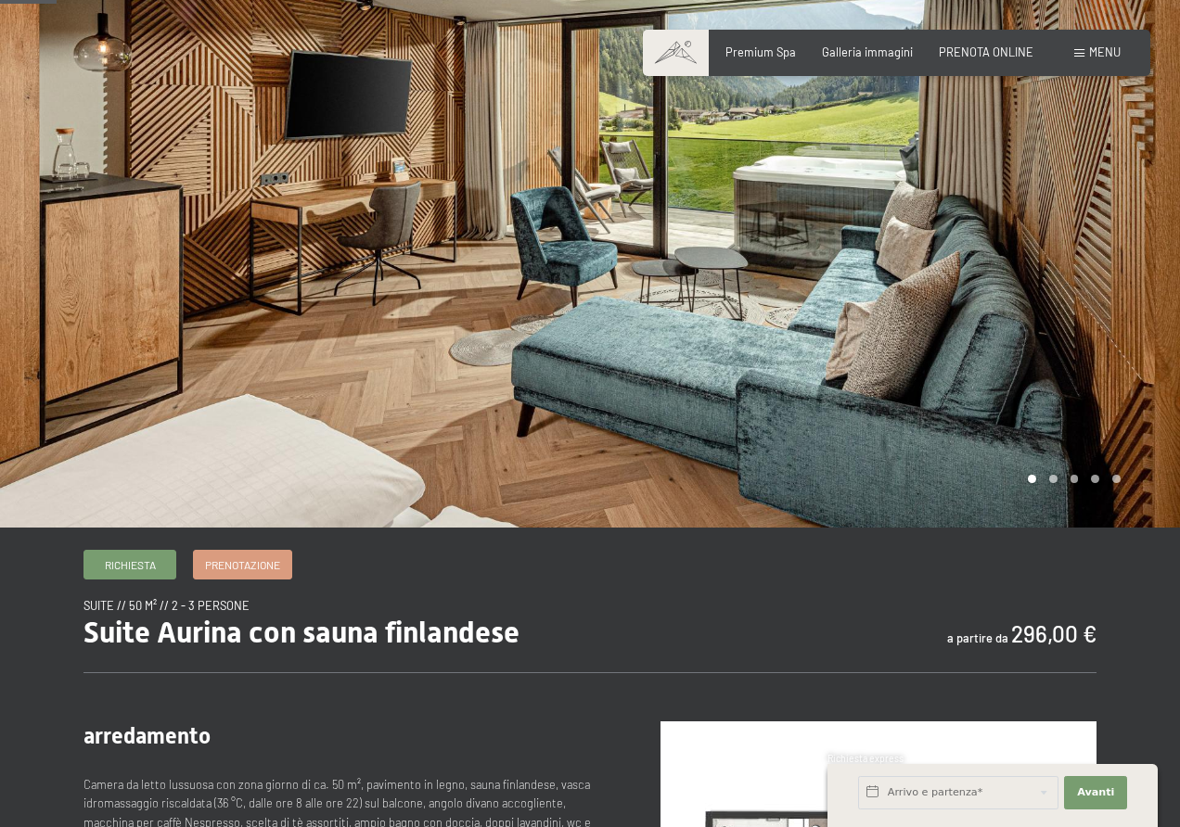
click at [1064, 205] on div at bounding box center [885, 217] width 590 height 621
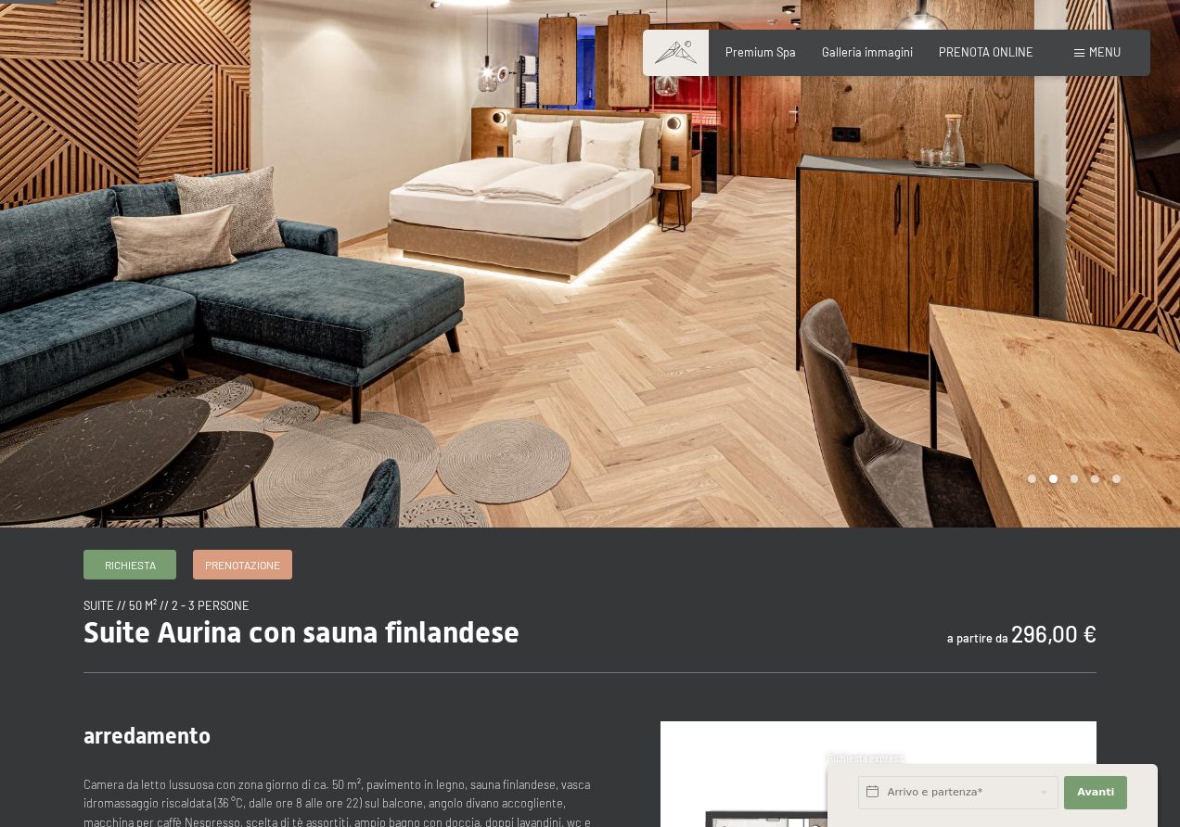
click at [1096, 277] on div at bounding box center [885, 217] width 590 height 621
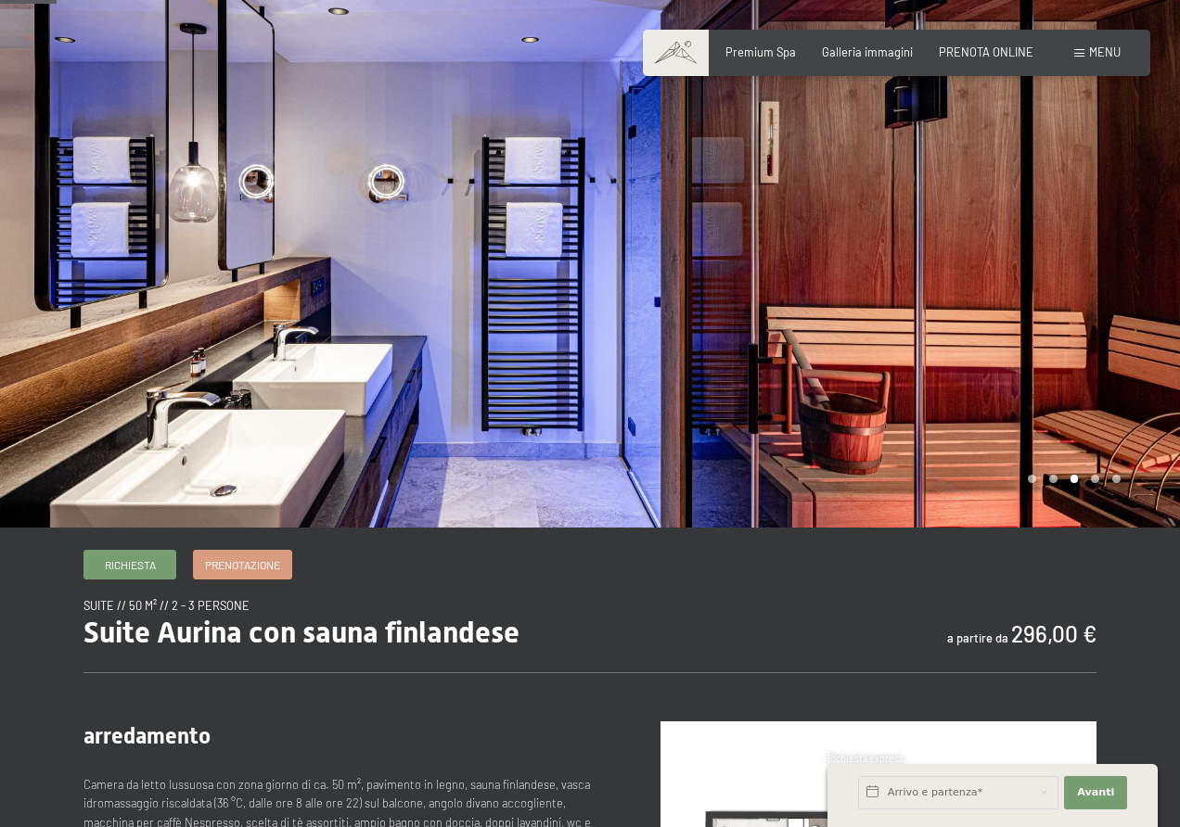
click at [1049, 391] on div at bounding box center [885, 217] width 590 height 621
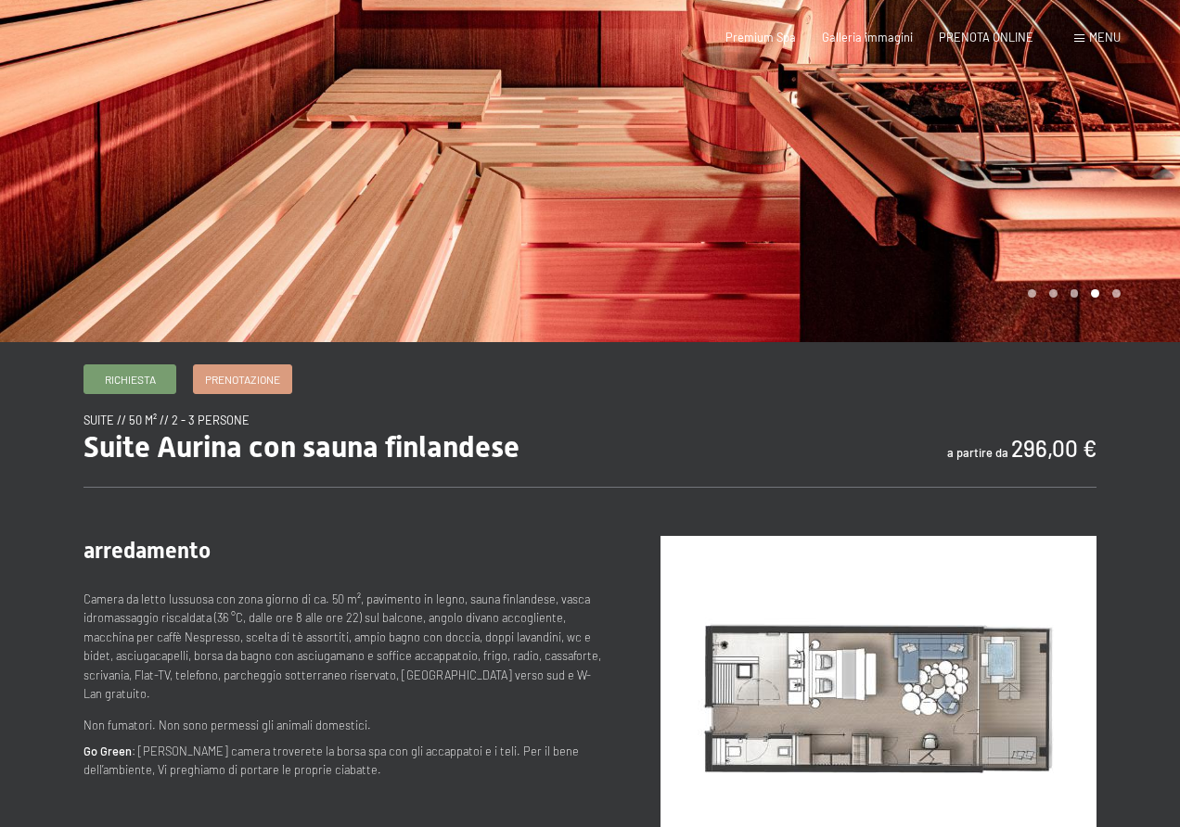
scroll to position [0, 0]
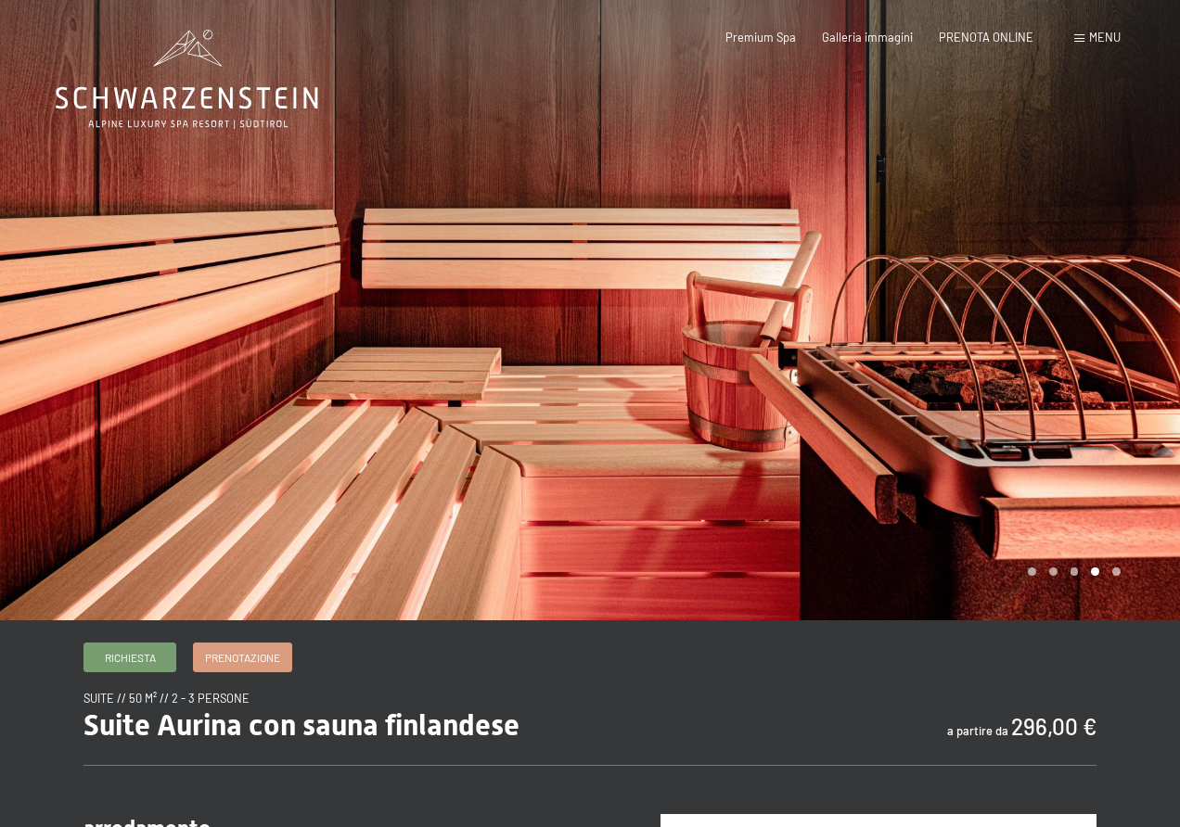
click at [1030, 378] on div at bounding box center [885, 310] width 590 height 621
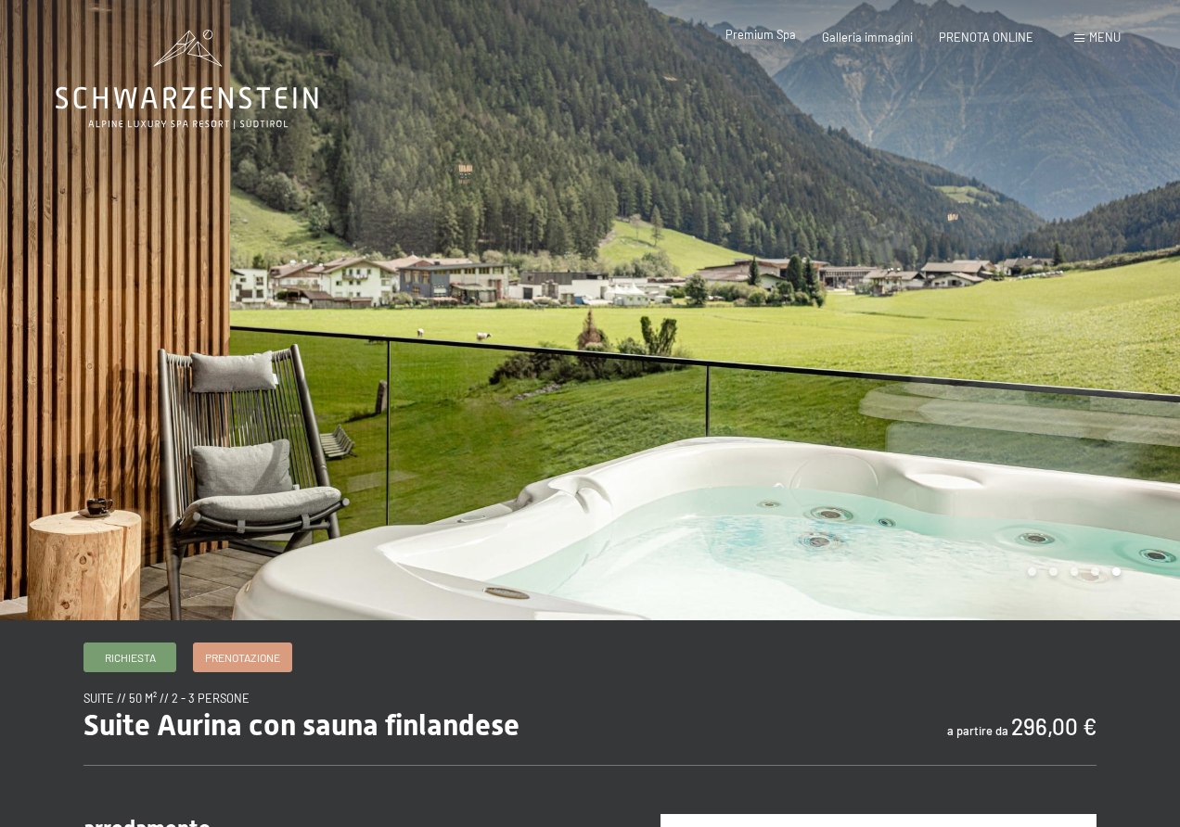
click at [756, 40] on span "Premium Spa" at bounding box center [760, 34] width 70 height 15
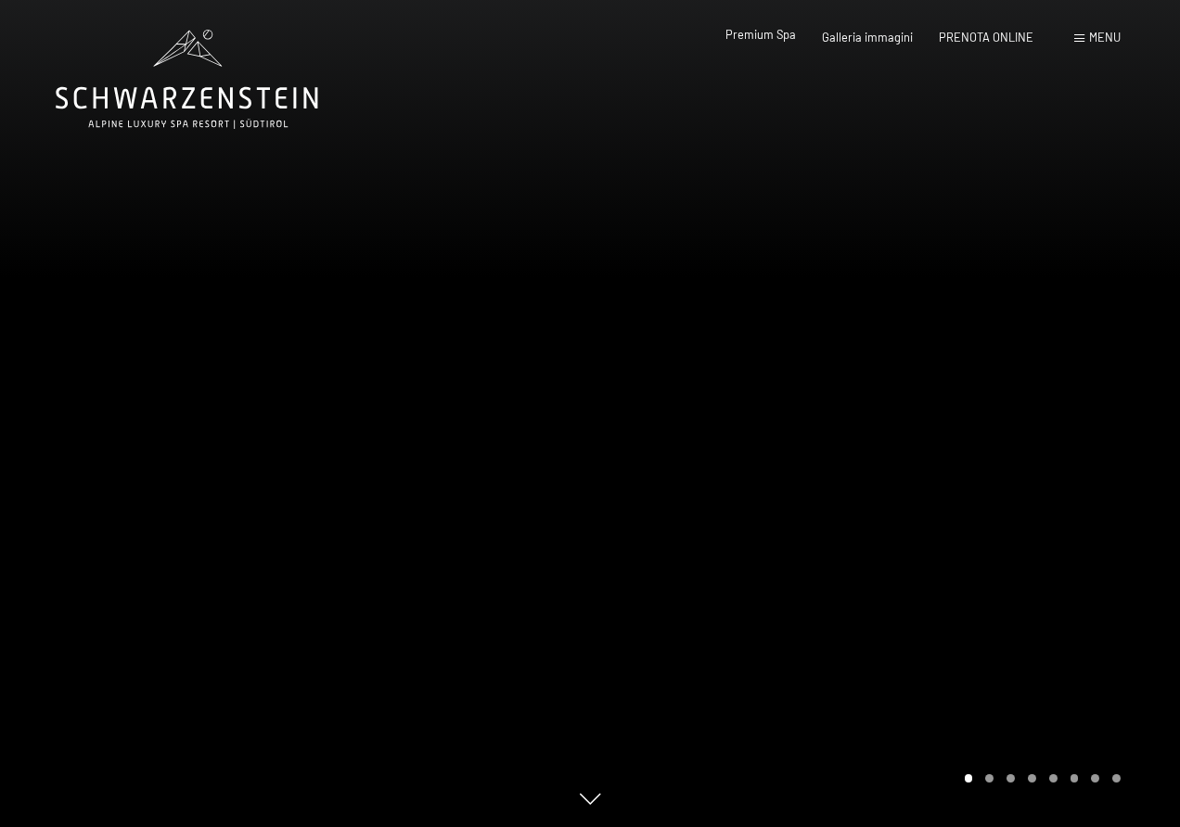
click at [776, 43] on div "Premium Spa" at bounding box center [760, 35] width 70 height 17
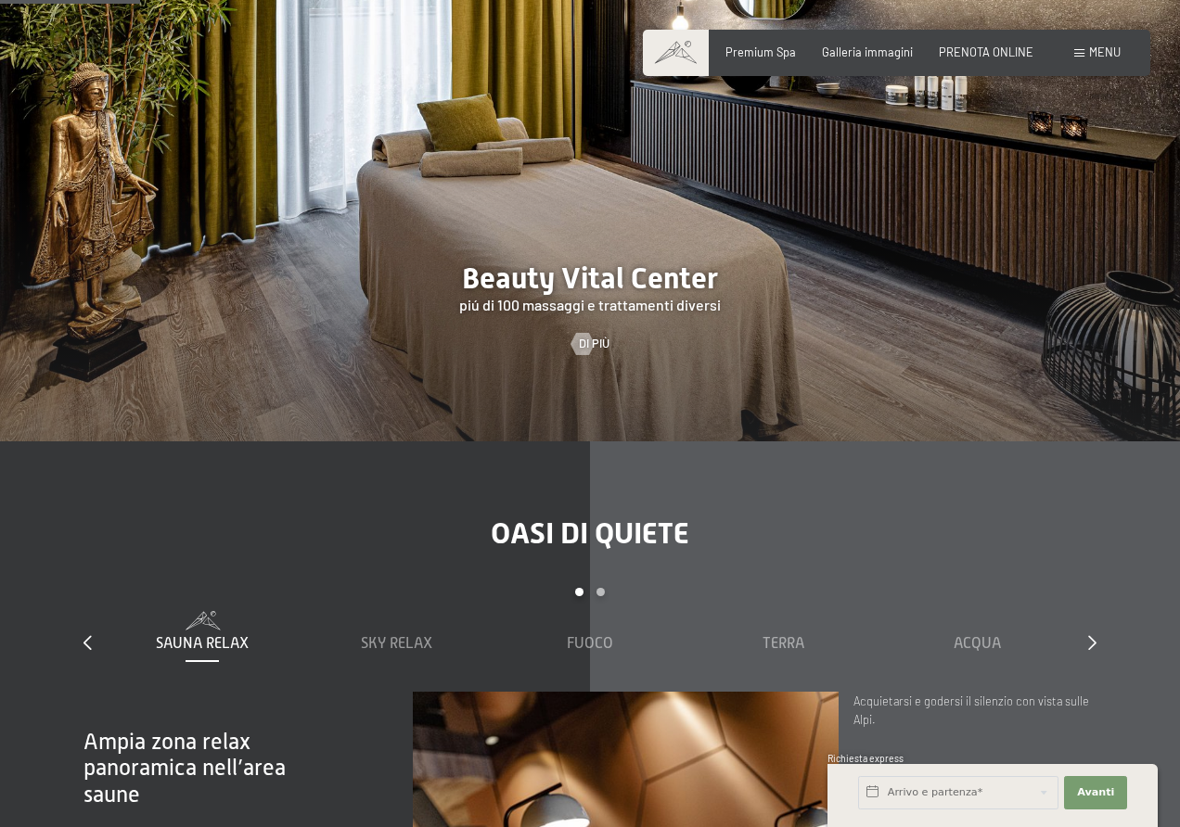
scroll to position [1113, 0]
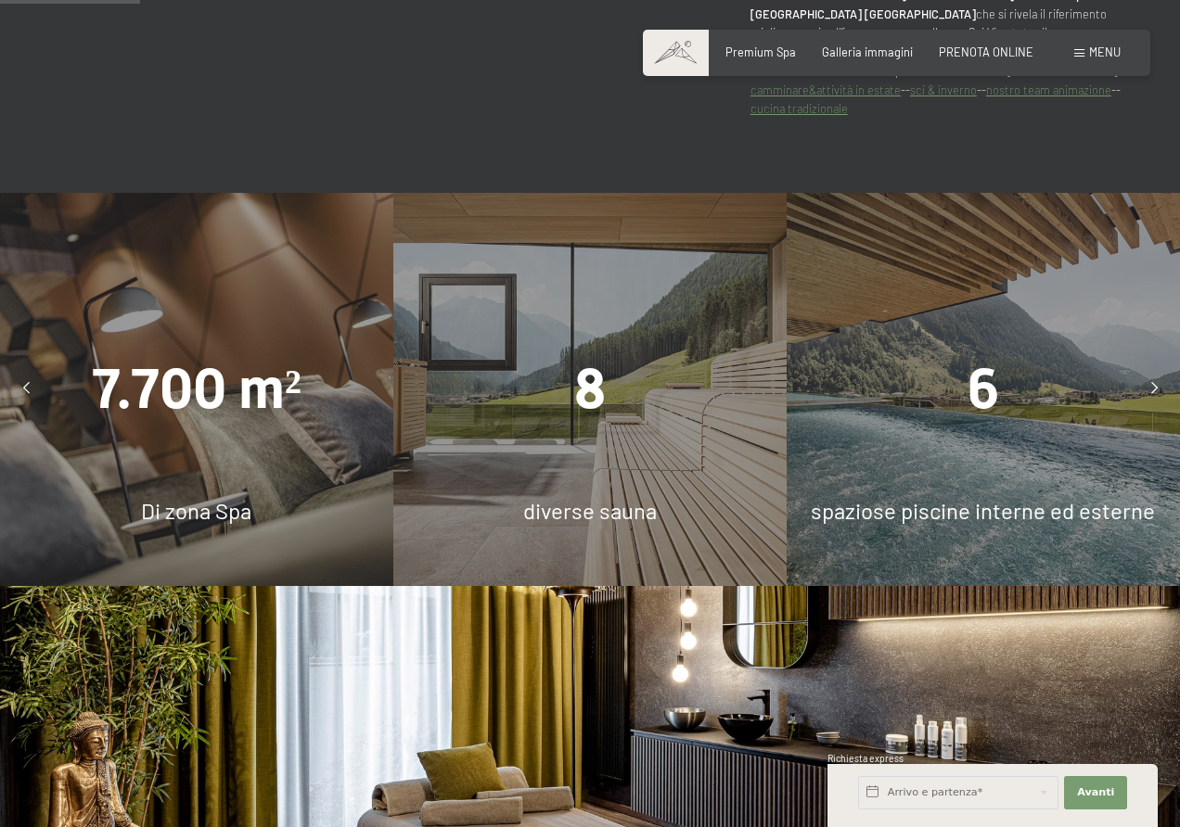
click at [772, 58] on div "Premium Spa Galleria immagini PRENOTA ONLINE" at bounding box center [866, 53] width 387 height 17
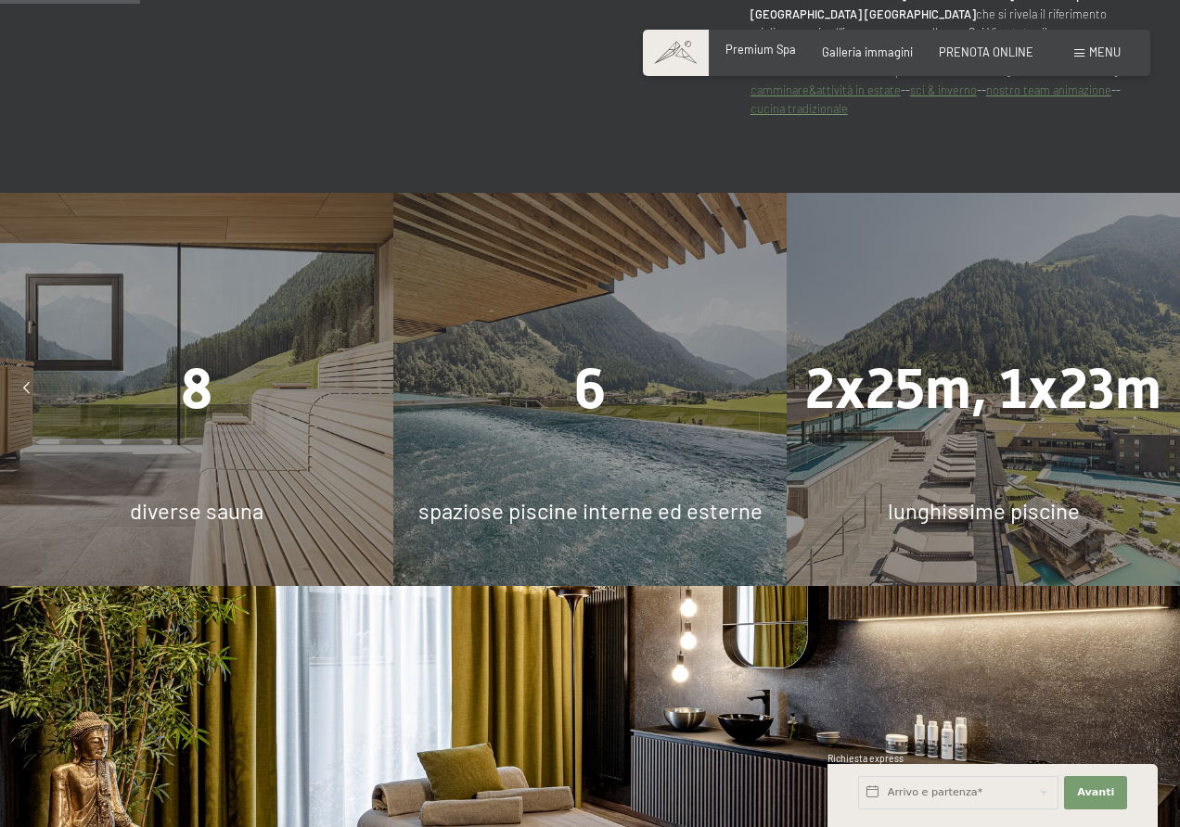
click at [761, 49] on span "Premium Spa" at bounding box center [760, 49] width 70 height 15
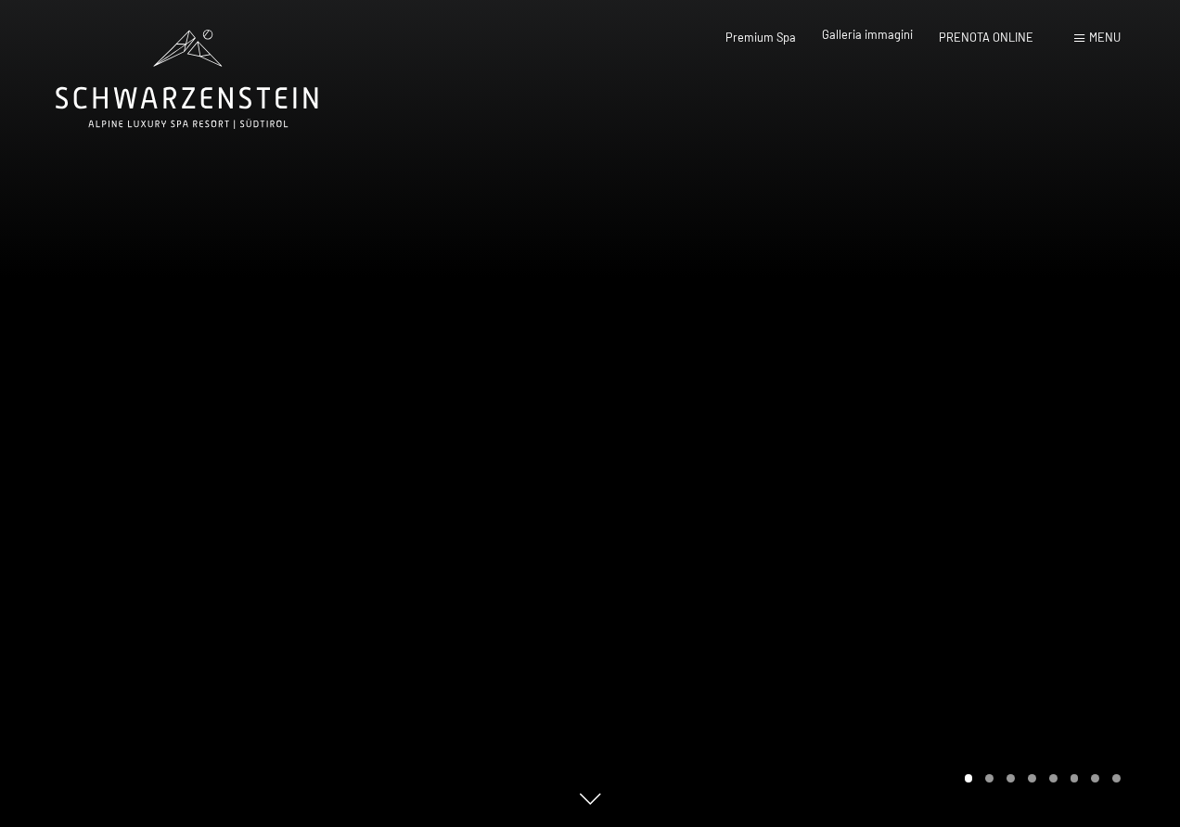
click at [850, 30] on span "Galleria immagini" at bounding box center [867, 34] width 91 height 15
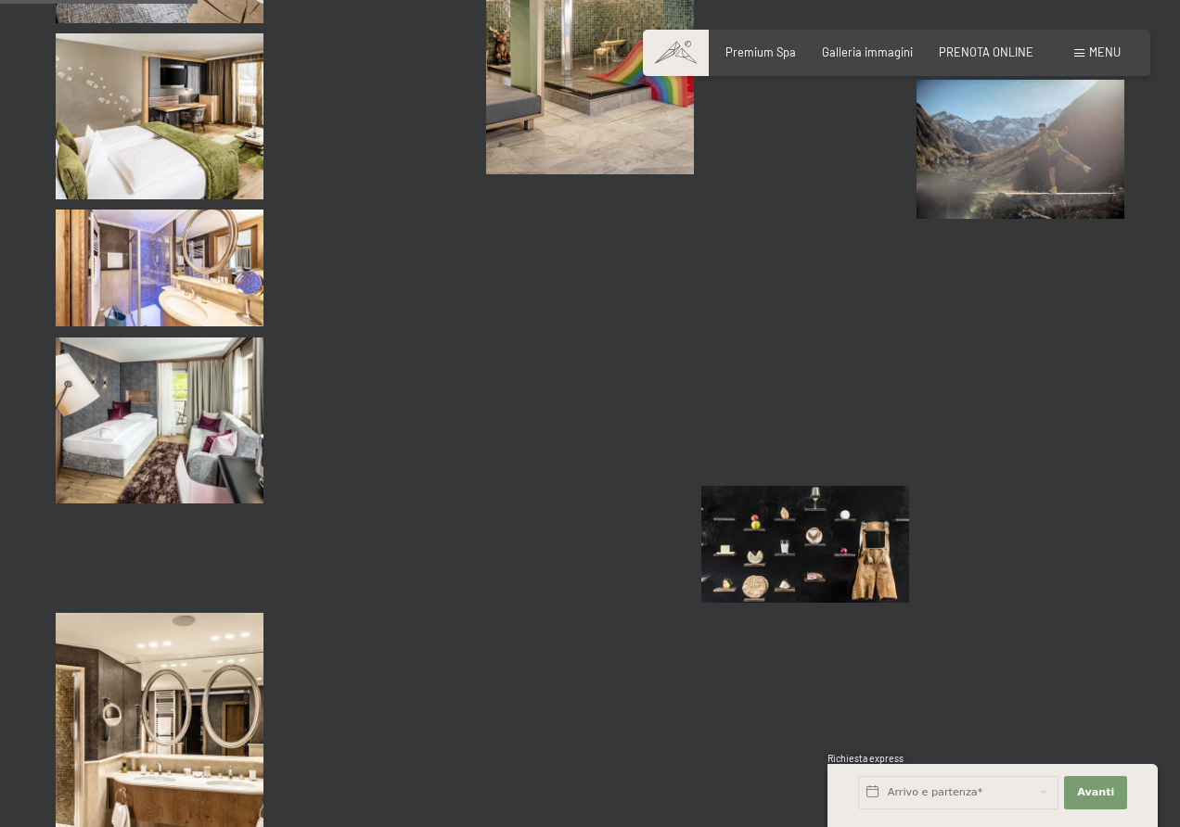
scroll to position [2505, 0]
